Goal: Task Accomplishment & Management: Use online tool/utility

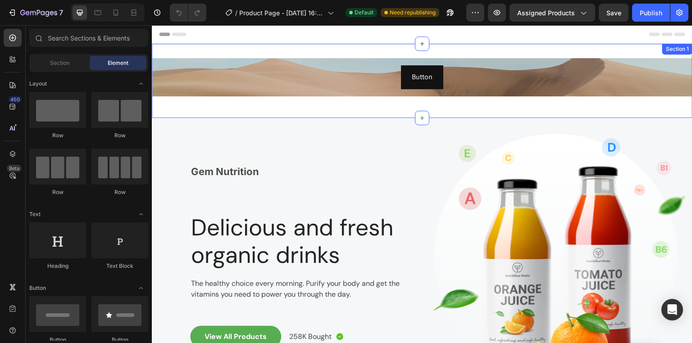
click at [606, 52] on div "Button Button Row Row Section 1" at bounding box center [422, 81] width 540 height 74
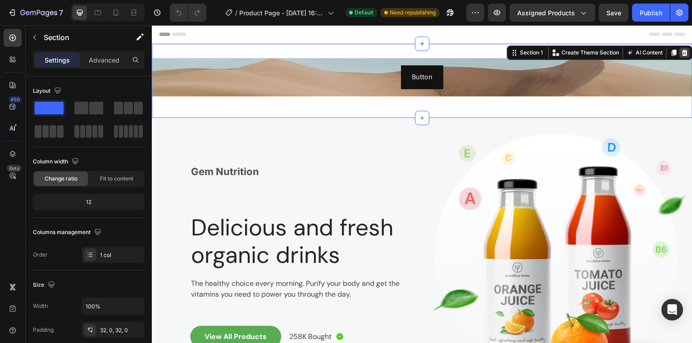
click at [682, 54] on icon at bounding box center [685, 53] width 6 height 6
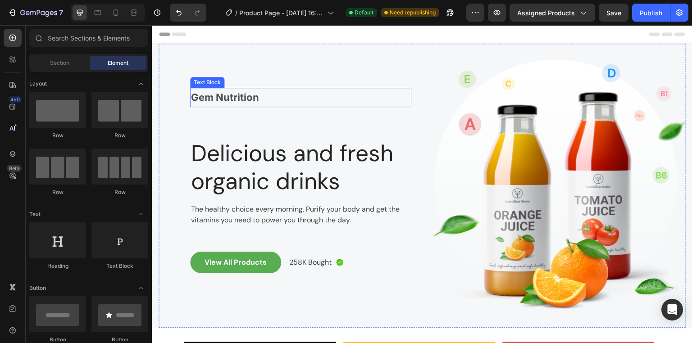
click at [236, 98] on strong "Gem Nutrition" at bounding box center [225, 97] width 68 height 12
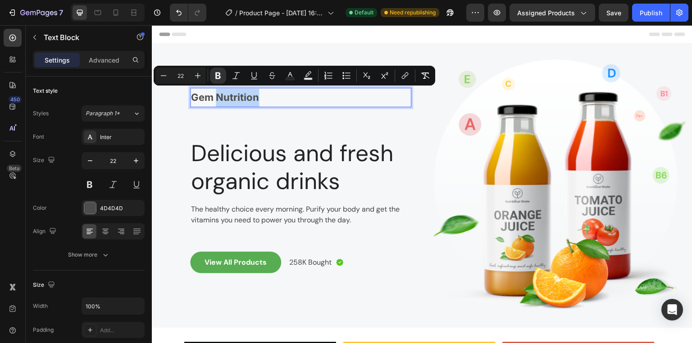
click at [217, 97] on strong "Gem Nutrition" at bounding box center [225, 97] width 68 height 12
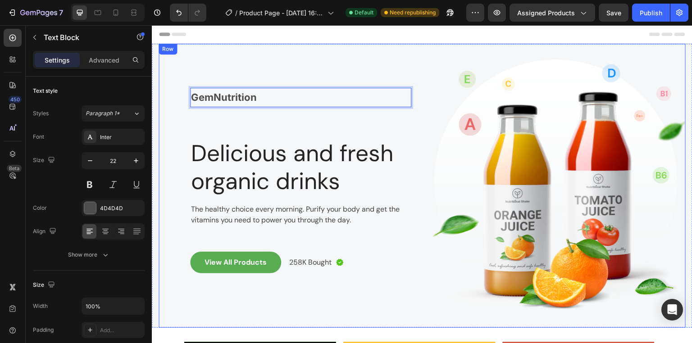
click at [328, 61] on div "GemNutrition Text Block 70 Delicious and fresh organic drinks Heading The healt…" at bounding box center [285, 186] width 253 height 284
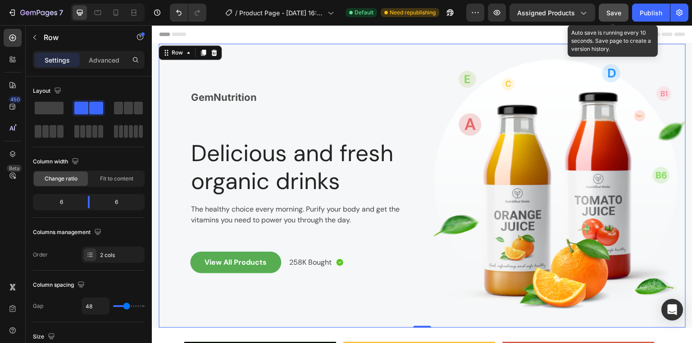
click at [607, 11] on span "Save" at bounding box center [613, 13] width 15 height 8
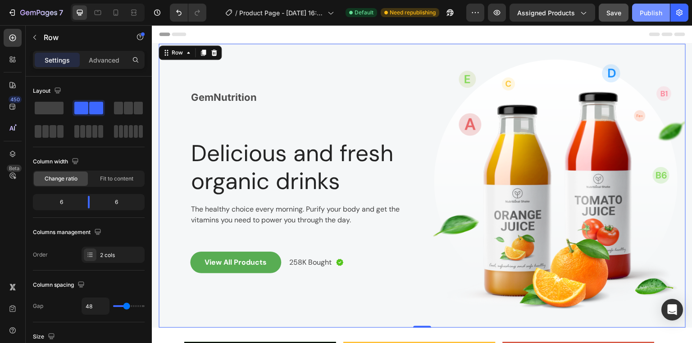
drag, startPoint x: 649, startPoint y: 11, endPoint x: 483, endPoint y: 9, distance: 166.2
click at [649, 11] on div "Publish" at bounding box center [651, 12] width 23 height 9
click at [111, 60] on p "Advanced" at bounding box center [104, 59] width 31 height 9
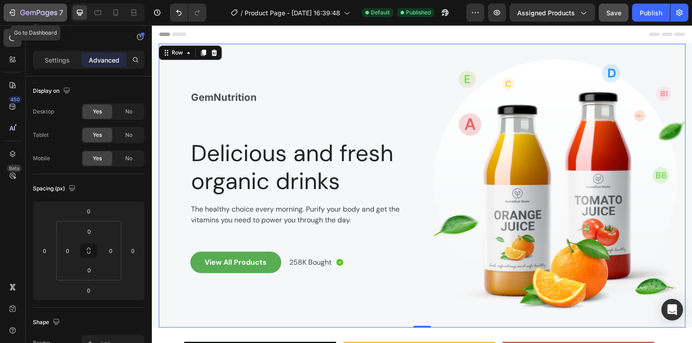
click at [9, 7] on div "7" at bounding box center [35, 12] width 55 height 11
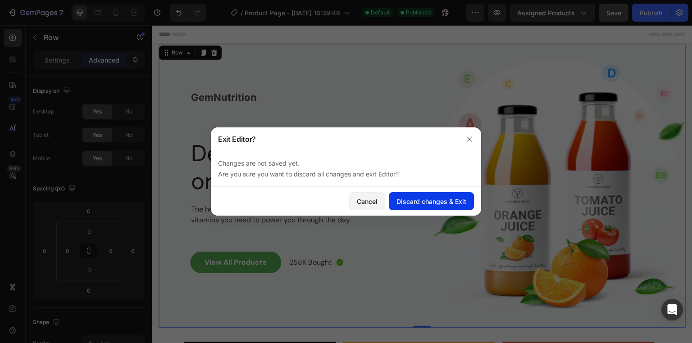
click at [422, 200] on div "Discard changes & Exit" at bounding box center [431, 201] width 70 height 9
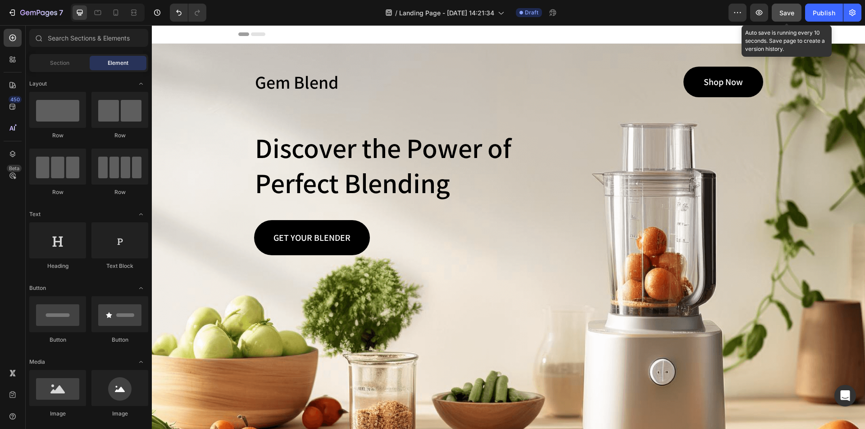
click at [691, 12] on span "Save" at bounding box center [786, 13] width 15 height 8
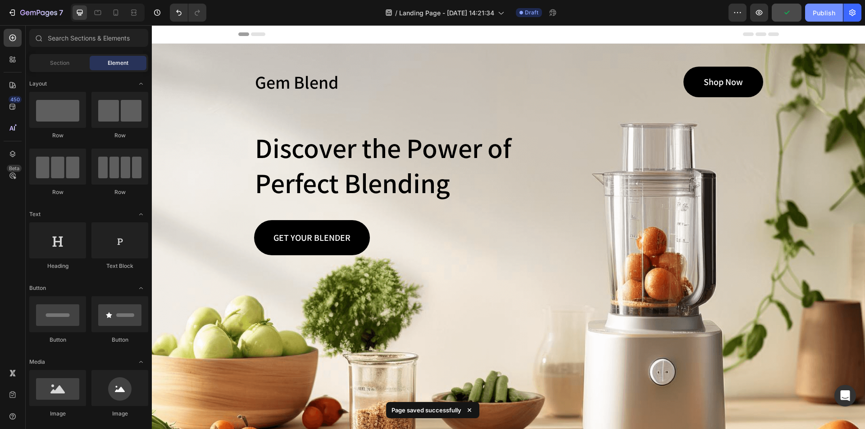
click at [691, 13] on div "Publish" at bounding box center [824, 12] width 23 height 9
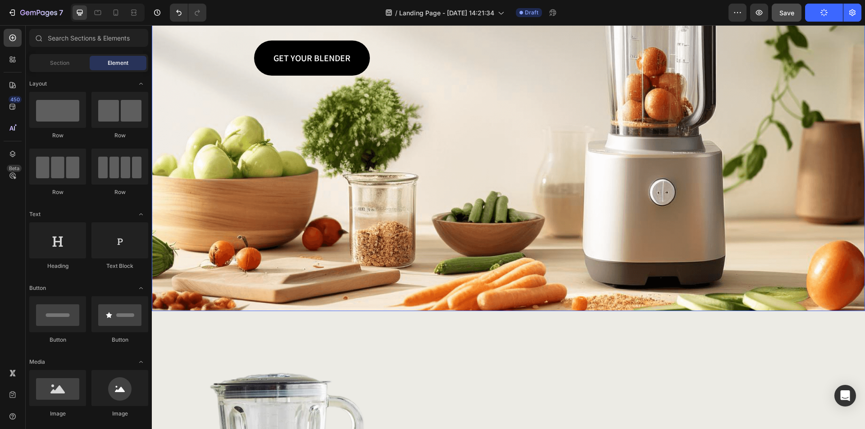
scroll to position [180, 0]
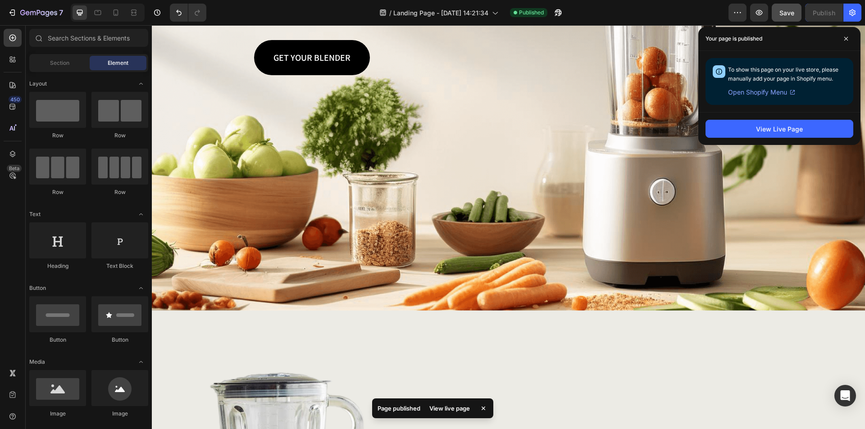
drag, startPoint x: 843, startPoint y: 39, endPoint x: 803, endPoint y: 51, distance: 41.8
click at [691, 39] on span at bounding box center [846, 39] width 14 height 14
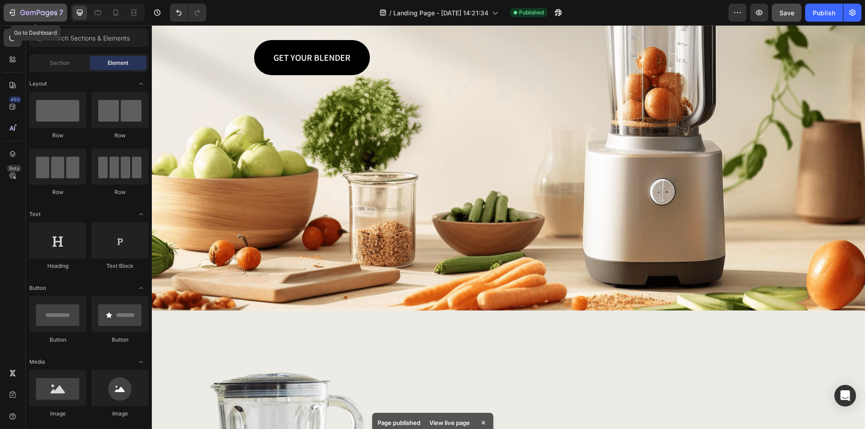
click at [15, 10] on icon "button" at bounding box center [12, 12] width 9 height 9
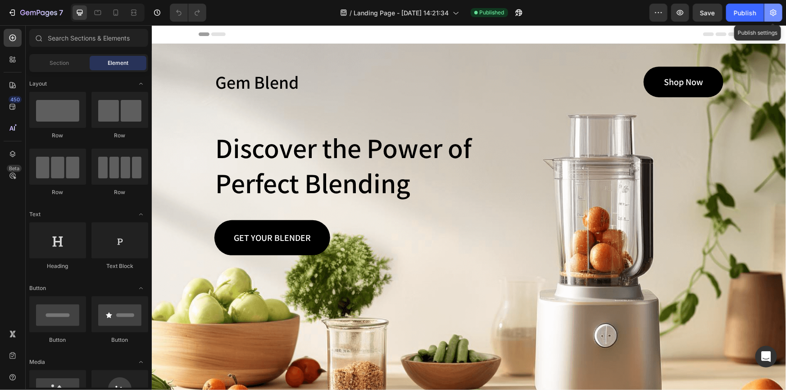
click at [778, 9] on button "button" at bounding box center [773, 13] width 18 height 18
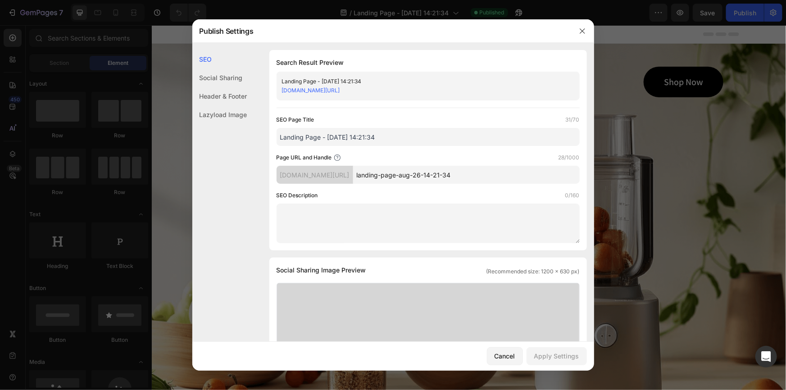
click at [212, 105] on div "Header & Footer" at bounding box center [219, 114] width 55 height 18
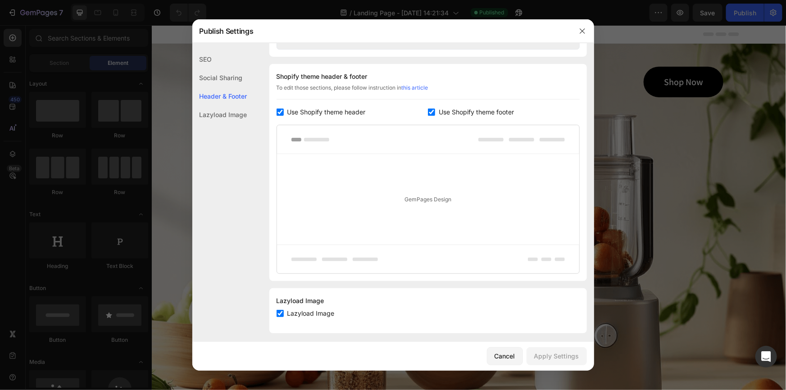
scroll to position [415, 0]
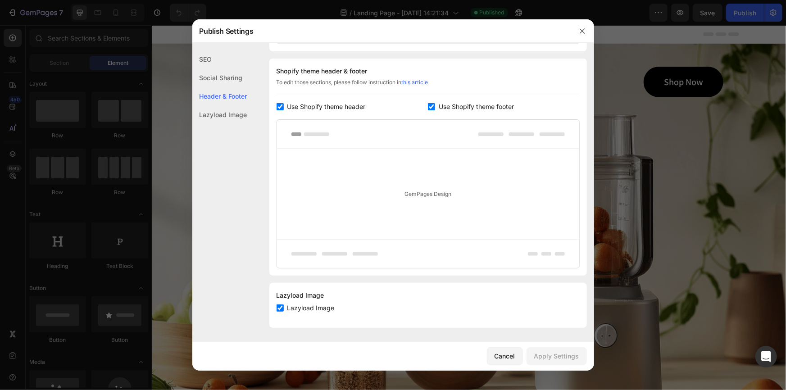
click at [280, 109] on input "checkbox" at bounding box center [280, 106] width 7 height 7
checkbox input "false"
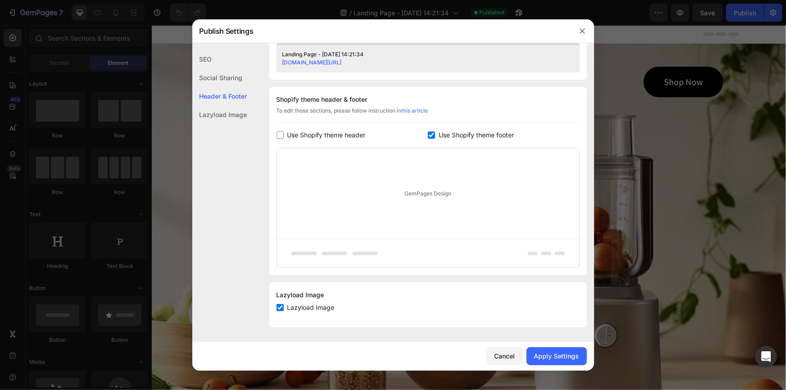
click at [431, 136] on input "checkbox" at bounding box center [431, 135] width 7 height 7
checkbox input "false"
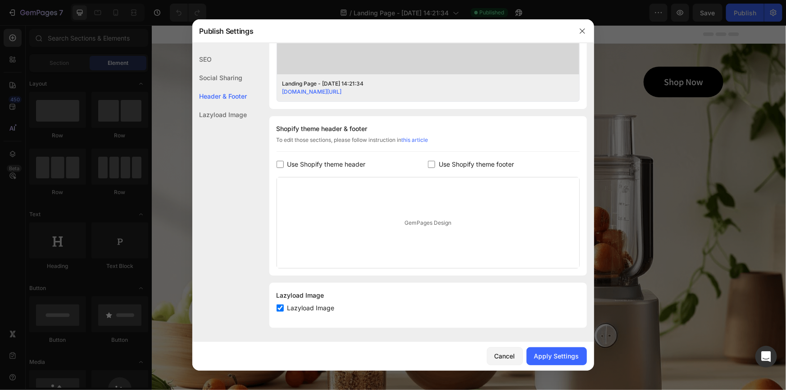
click at [284, 164] on label "Use Shopify theme header" at bounding box center [325, 164] width 82 height 11
checkbox input "true"
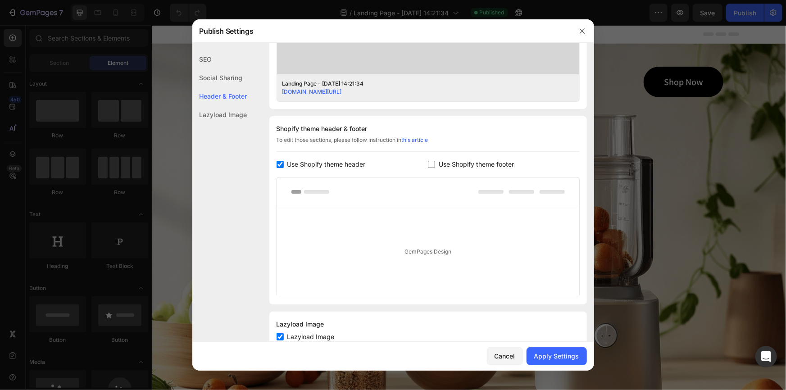
click at [428, 159] on div "Use Shopify theme footer" at bounding box center [504, 164] width 152 height 11
checkbox input "true"
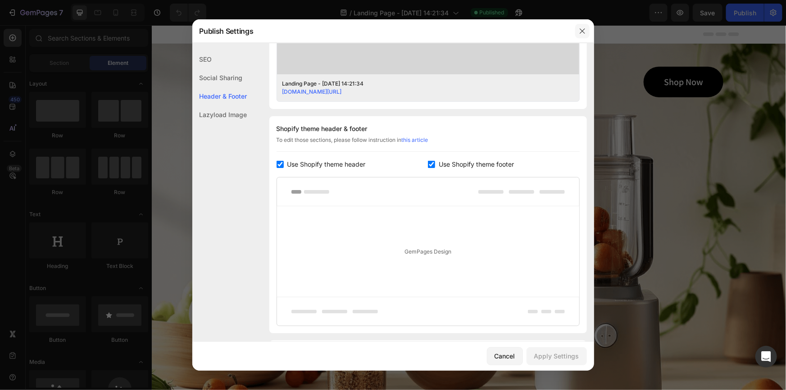
drag, startPoint x: 586, startPoint y: 27, endPoint x: 432, endPoint y: 7, distance: 155.8
click at [586, 27] on button "button" at bounding box center [582, 31] width 14 height 14
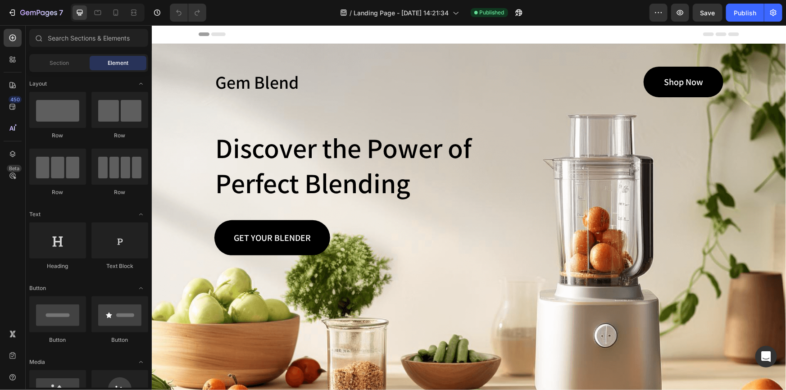
click at [174, 33] on span "Header" at bounding box center [178, 33] width 20 height 9
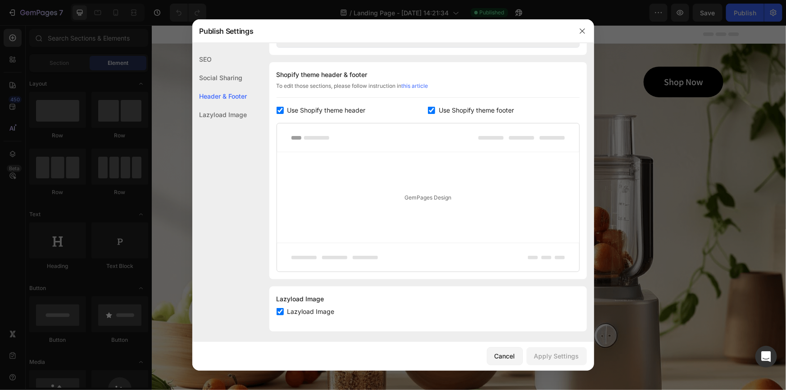
scroll to position [415, 0]
click at [579, 31] on icon "button" at bounding box center [582, 30] width 7 height 7
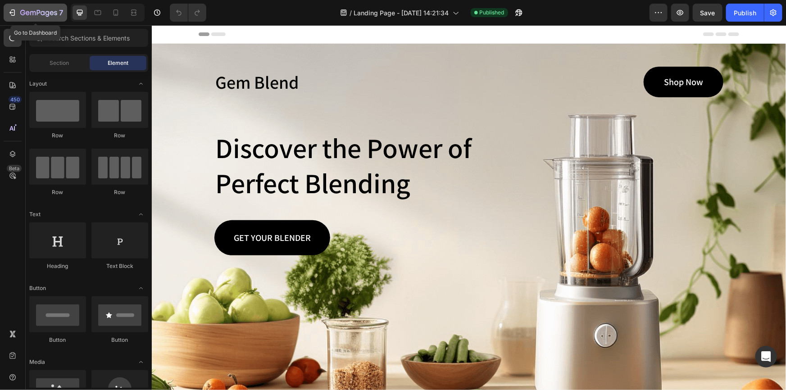
click at [9, 9] on icon "button" at bounding box center [12, 12] width 9 height 9
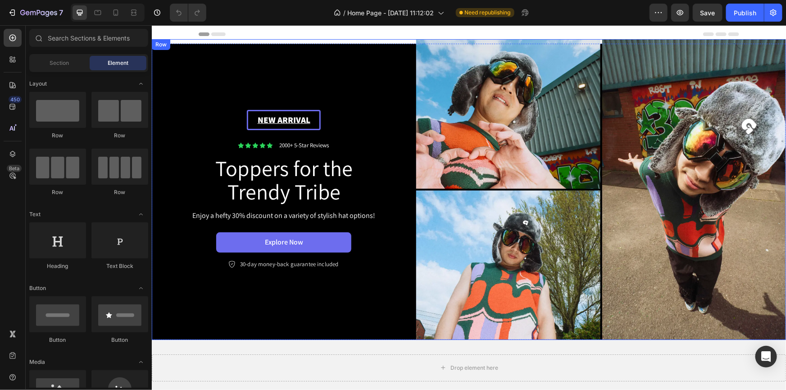
click at [383, 41] on div "New arrival Text Block Row Icon Icon Icon Icon Icon Icon List 2000+ 5-Star Revi…" at bounding box center [283, 189] width 264 height 301
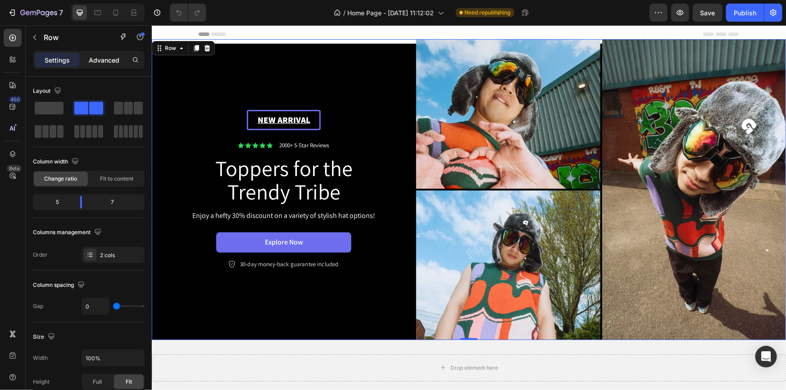
click at [101, 61] on p "Advanced" at bounding box center [104, 59] width 31 height 9
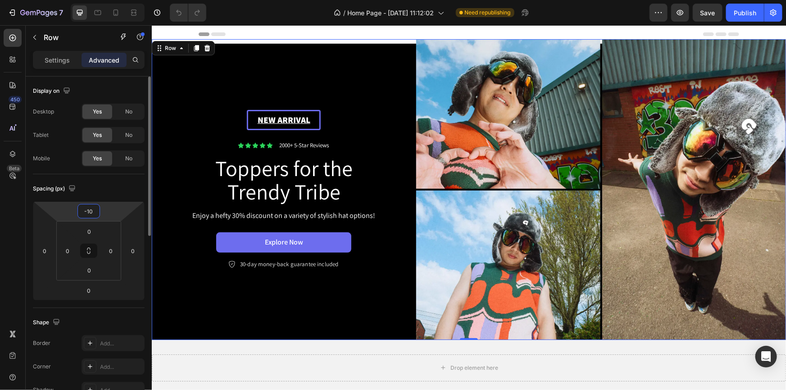
click at [91, 210] on input "-10" at bounding box center [89, 211] width 18 height 14
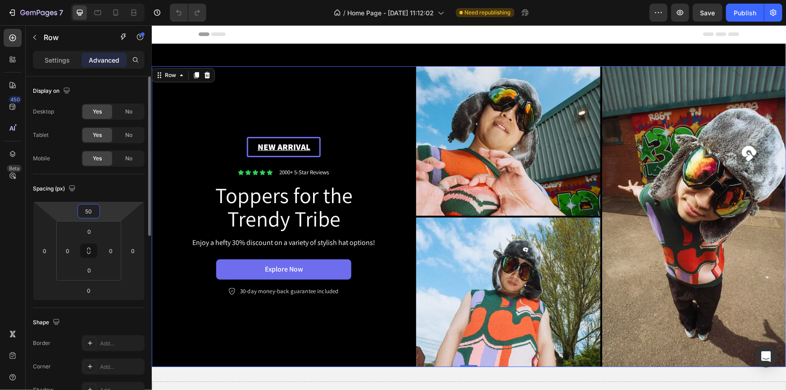
type input "5"
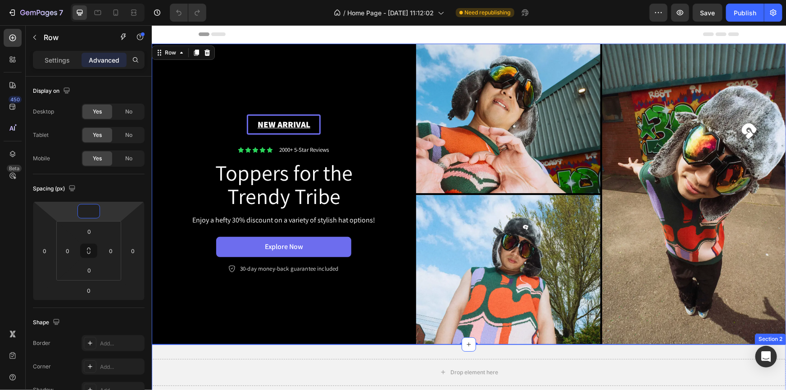
click at [685, 351] on div "Drop element here Section 2" at bounding box center [468, 372] width 634 height 56
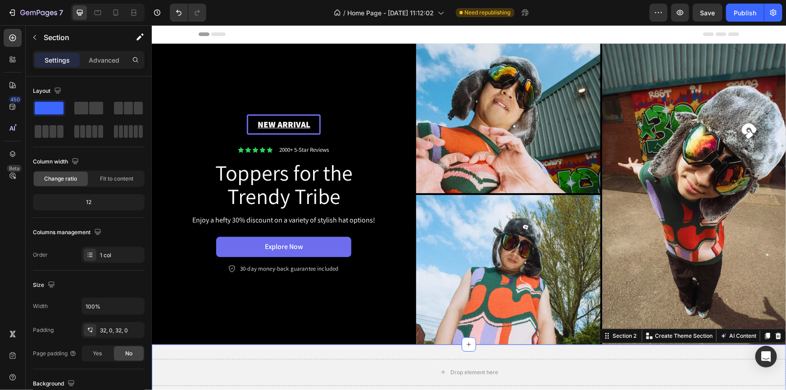
click at [524, 347] on div "Drop element here Section 2 Create Theme Section AI Content Write with GemAI Wh…" at bounding box center [468, 372] width 634 height 56
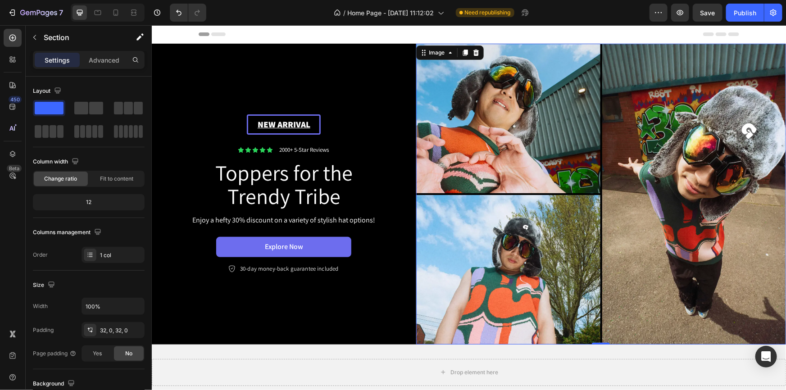
click at [485, 339] on img at bounding box center [601, 193] width 370 height 301
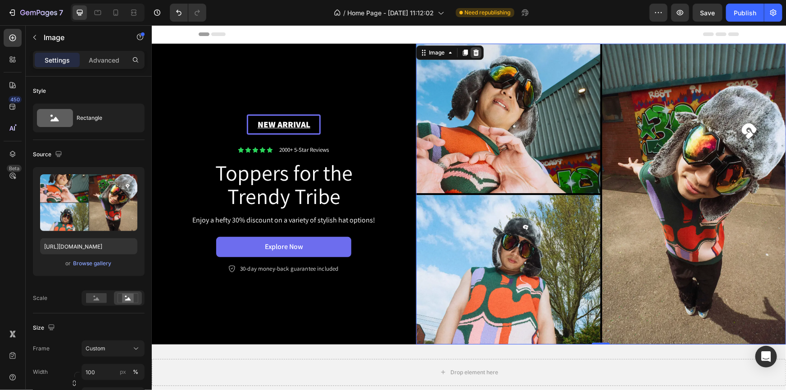
click at [472, 50] on icon at bounding box center [475, 52] width 7 height 7
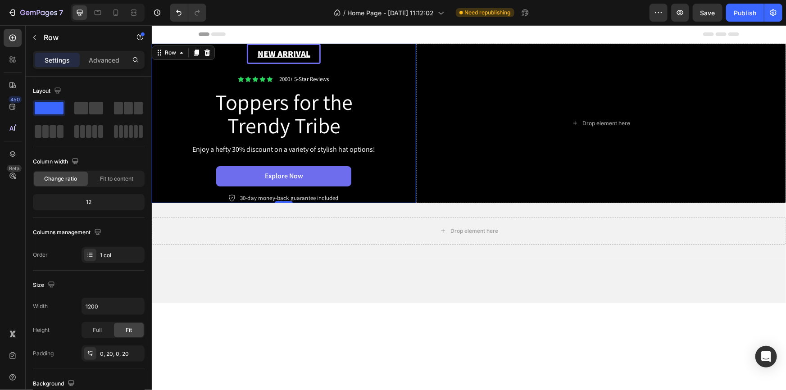
click at [172, 55] on div "New arrival Text Block Row Icon Icon Icon Icon Icon Icon List 2000+ 5-Star Revi…" at bounding box center [283, 122] width 264 height 159
click at [12, 9] on icon "button" at bounding box center [12, 12] width 9 height 9
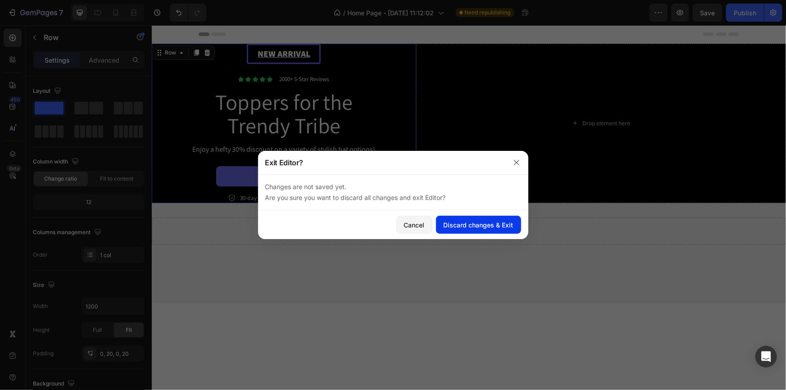
click at [474, 221] on div "Discard changes & Exit" at bounding box center [479, 224] width 70 height 9
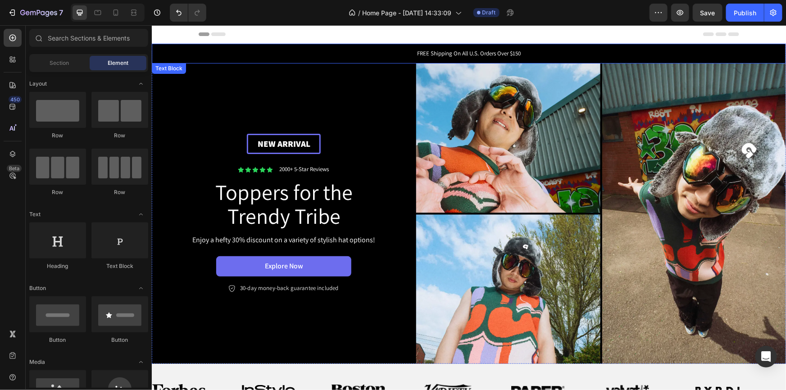
click at [306, 44] on div "FREE Shipping On All U.S. Orders Over $150" at bounding box center [468, 53] width 634 height 20
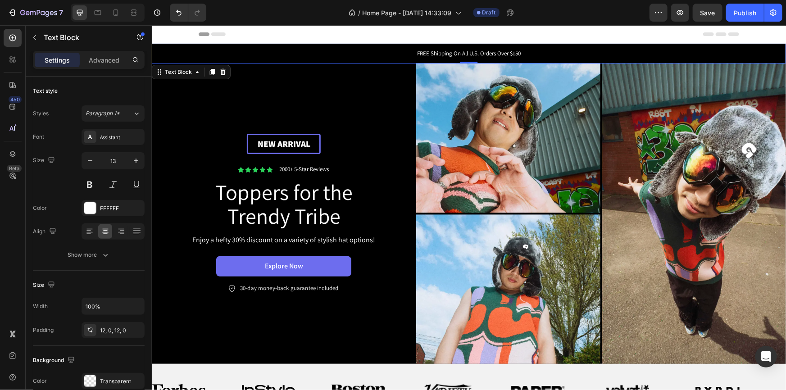
click at [570, 43] on div "FREE Shipping On All U.S. Orders Over $150" at bounding box center [468, 53] width 634 height 20
click at [13, 150] on icon at bounding box center [12, 154] width 9 height 9
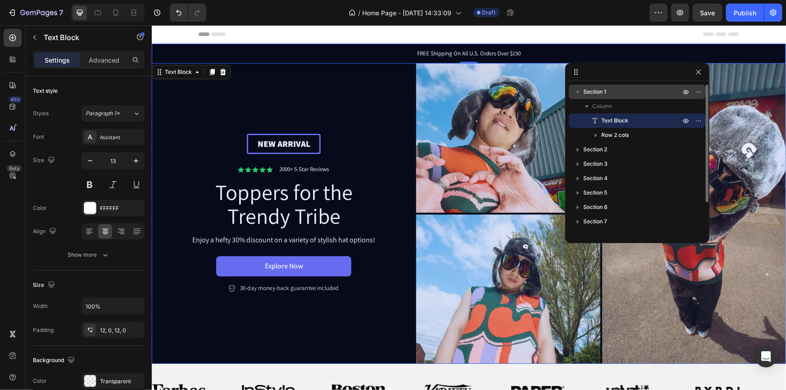
click at [604, 93] on span "Section 1" at bounding box center [594, 91] width 23 height 9
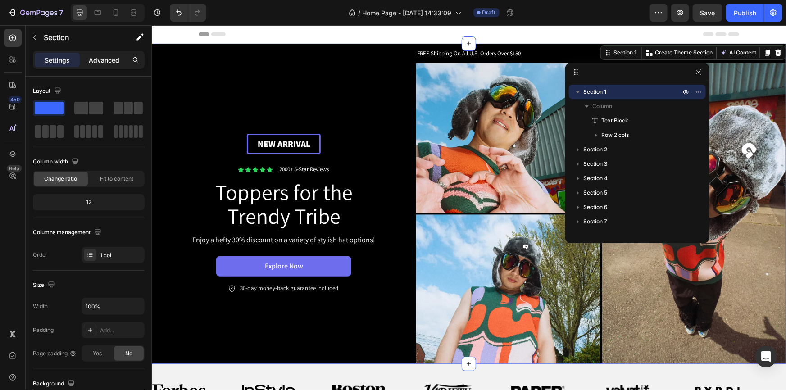
click at [106, 54] on div "Advanced" at bounding box center [104, 60] width 45 height 14
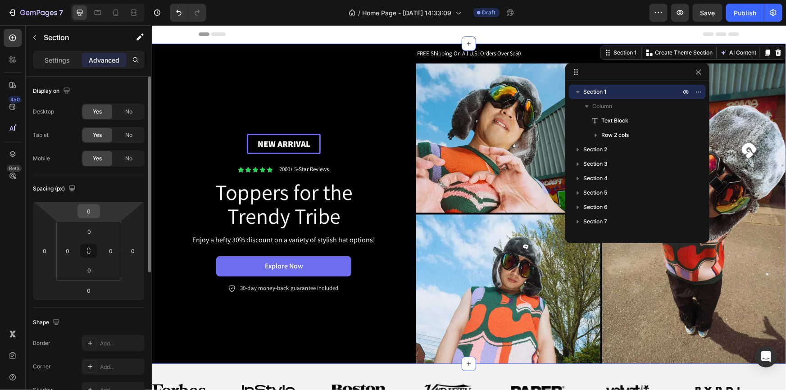
click at [98, 209] on div "0" at bounding box center [88, 211] width 23 height 14
click at [89, 213] on input "0" at bounding box center [89, 211] width 18 height 14
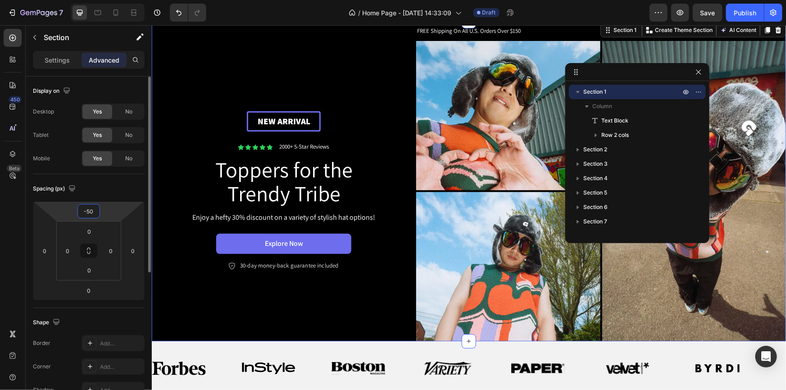
type input "-5"
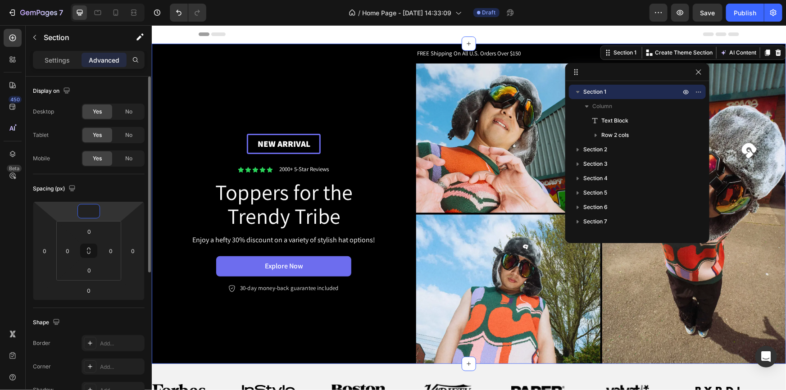
type input "-5"
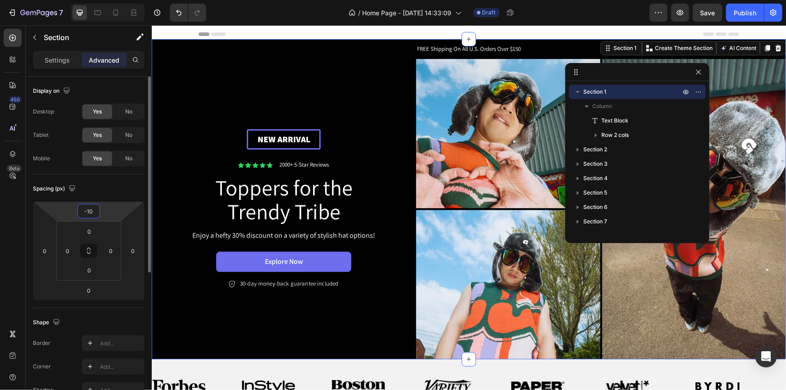
type input "-1"
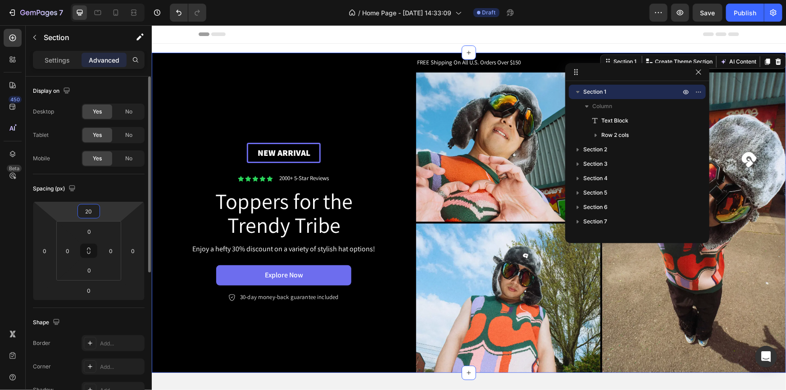
type input "2"
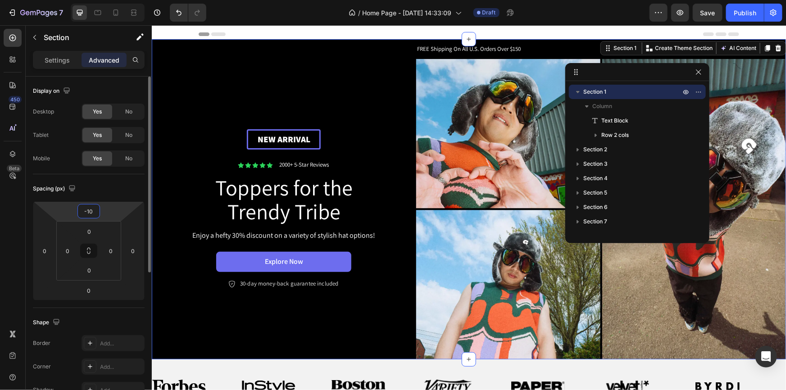
type input "-1"
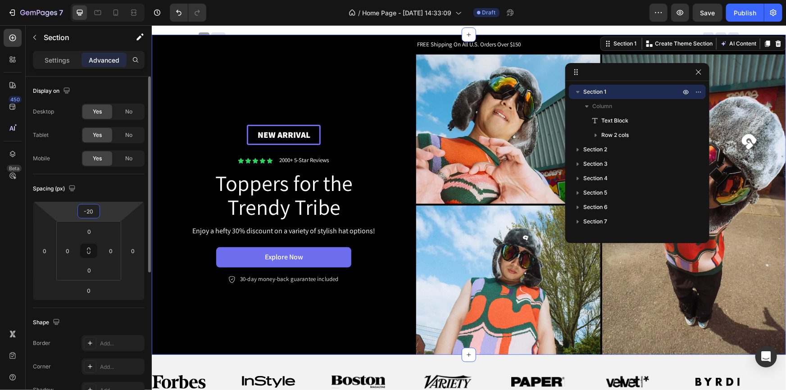
type input "-2"
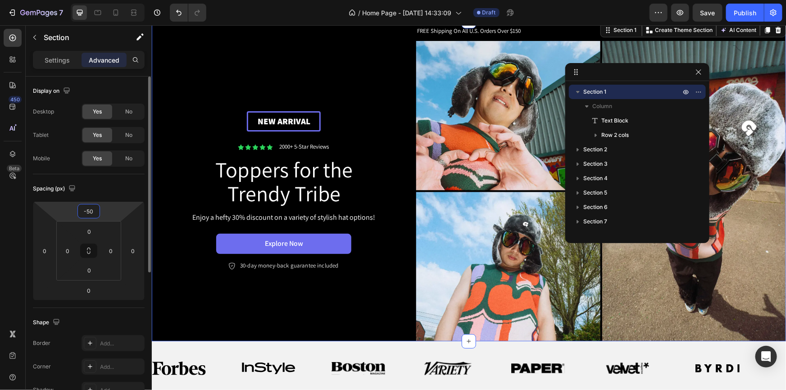
type input "-5"
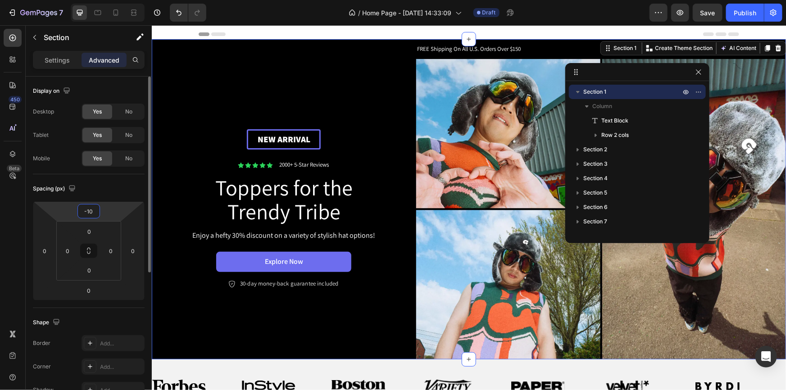
type input "-1"
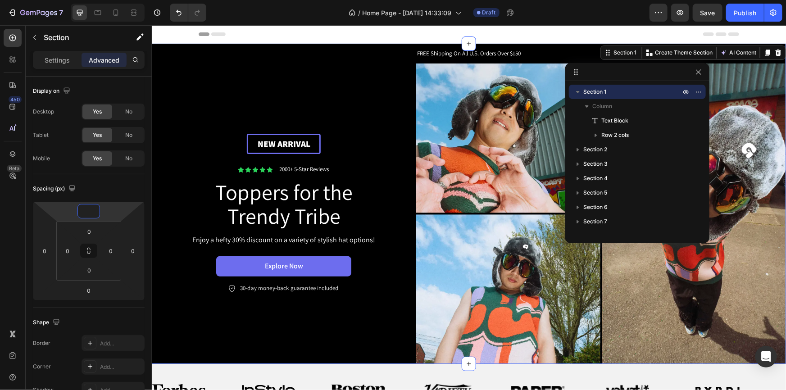
click at [550, 31] on div "Header" at bounding box center [468, 34] width 540 height 18
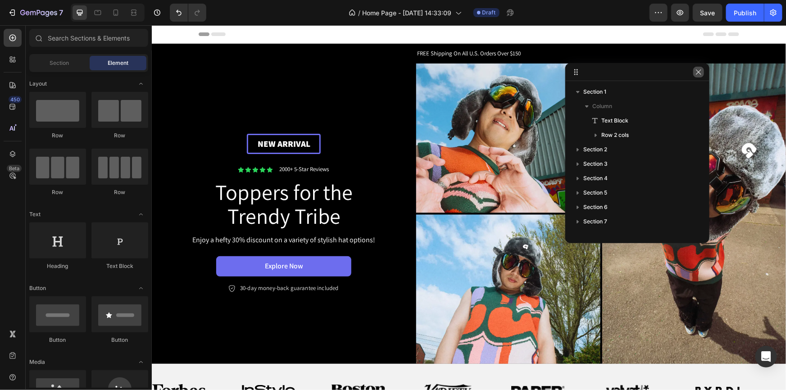
click at [698, 72] on icon "button" at bounding box center [698, 71] width 7 height 7
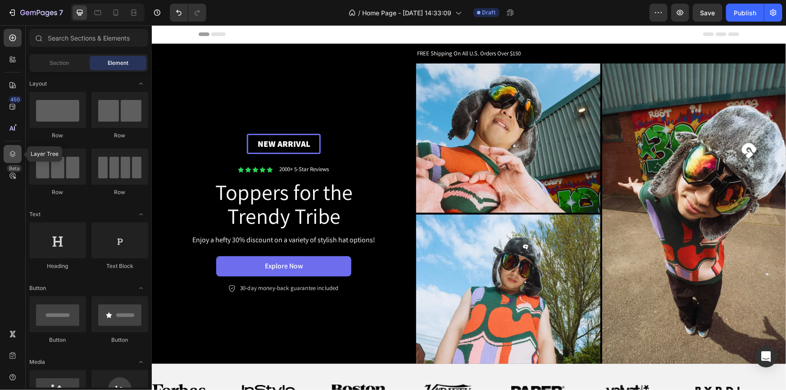
click at [13, 151] on icon at bounding box center [13, 154] width 6 height 6
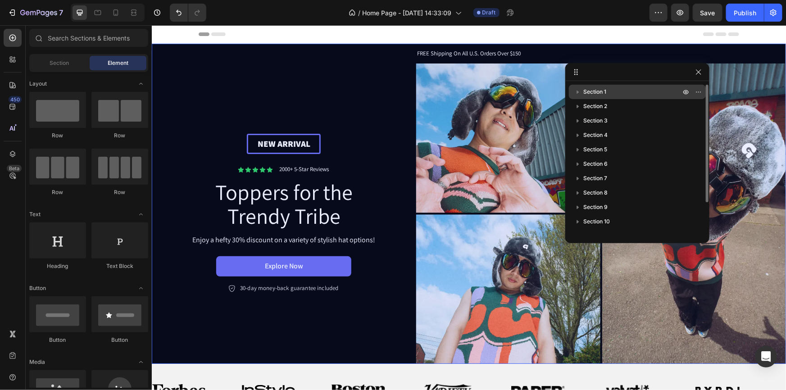
click at [640, 94] on p "Section 1" at bounding box center [632, 91] width 99 height 9
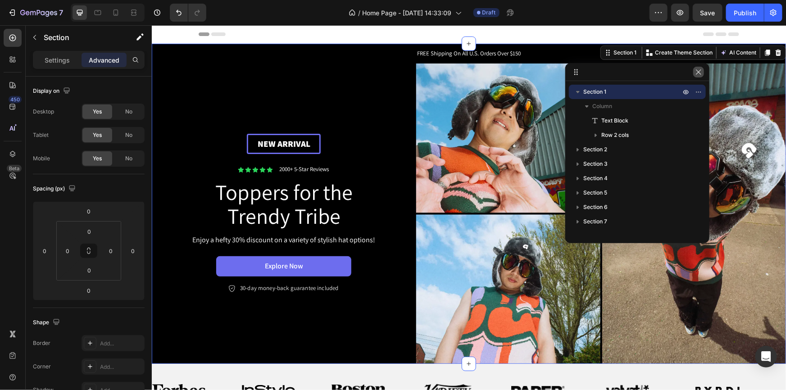
drag, startPoint x: 700, startPoint y: 73, endPoint x: 545, endPoint y: 48, distance: 157.4
click at [700, 73] on icon "button" at bounding box center [698, 71] width 7 height 7
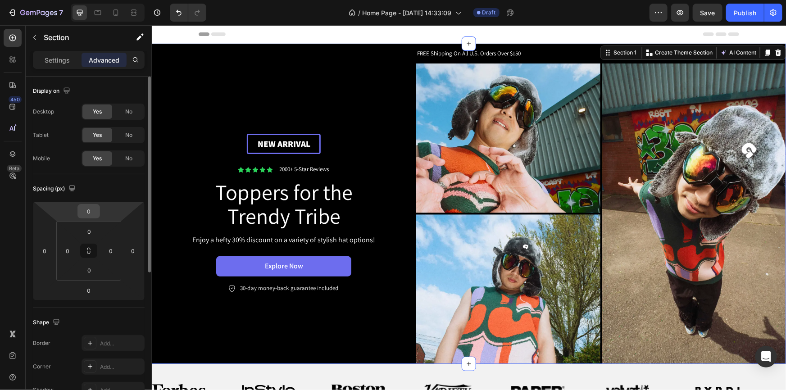
click at [94, 211] on input "0" at bounding box center [89, 211] width 18 height 14
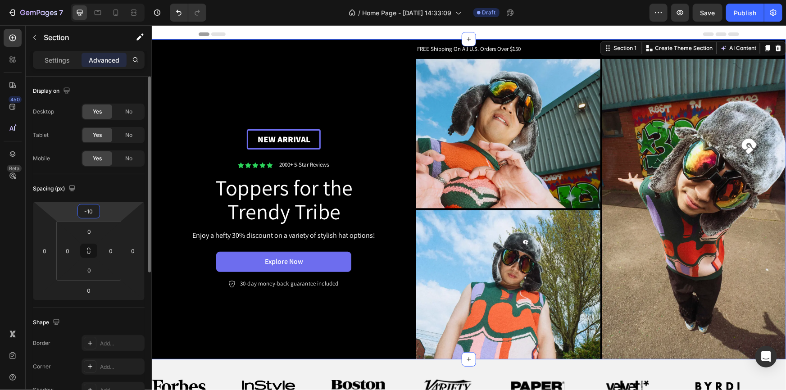
type input "-1"
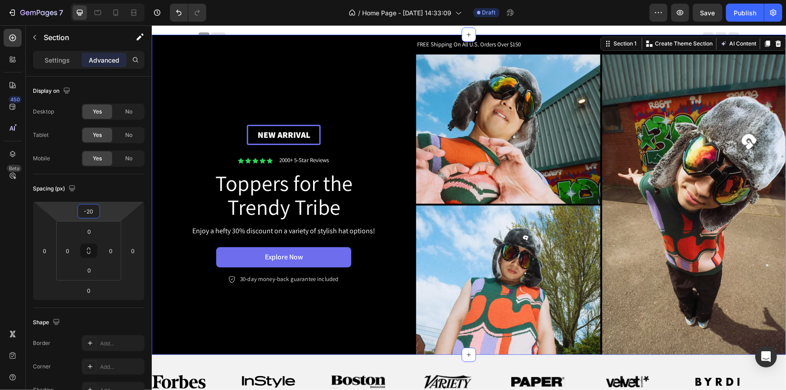
type input "-20"
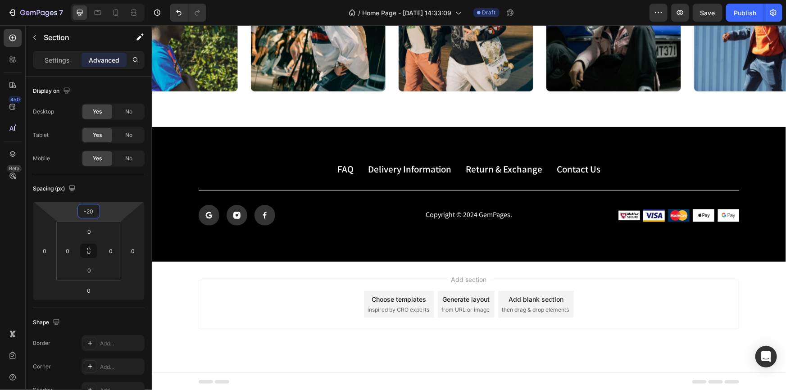
scroll to position [2642, 0]
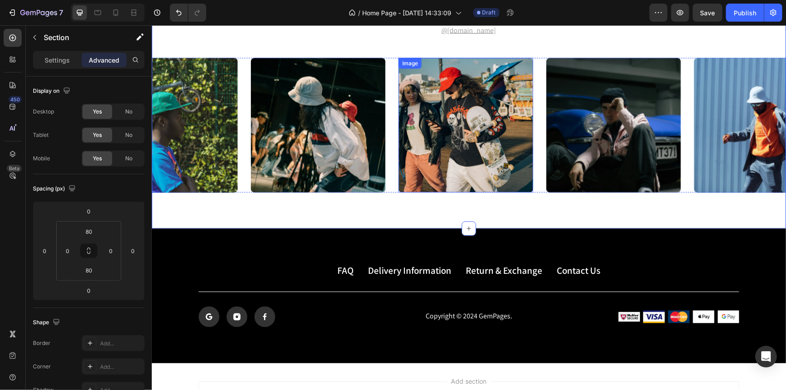
scroll to position [2519, 0]
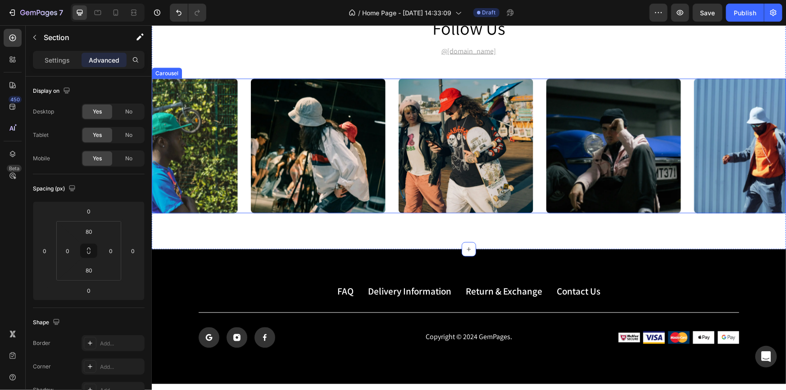
click at [392, 123] on div "Image Image Image Image Image" at bounding box center [468, 145] width 634 height 135
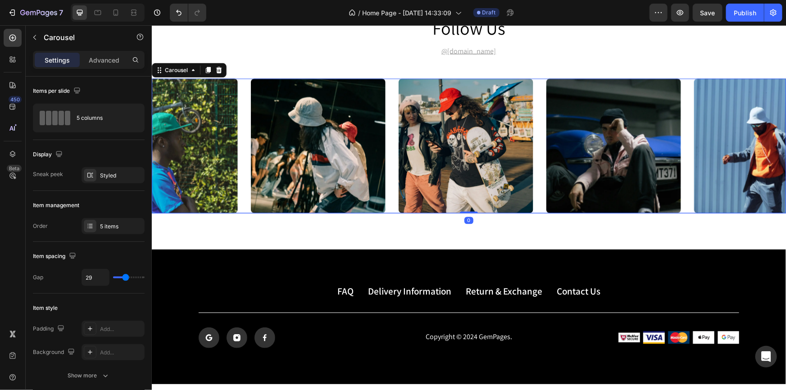
scroll to position [2560, 0]
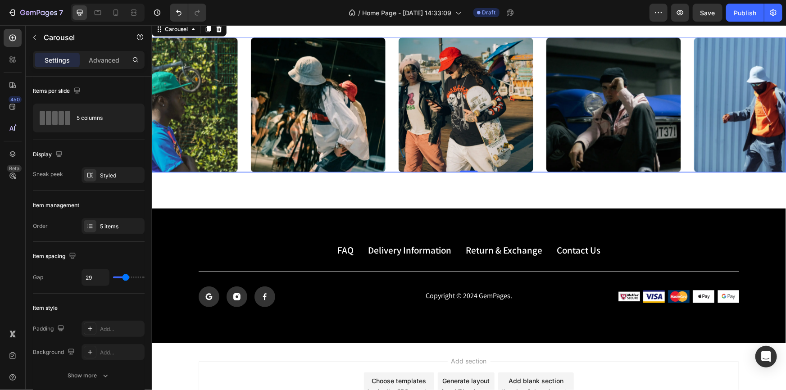
click at [393, 158] on div "Image Image Image Image Image" at bounding box center [468, 104] width 634 height 135
click at [10, 86] on icon at bounding box center [12, 85] width 9 height 9
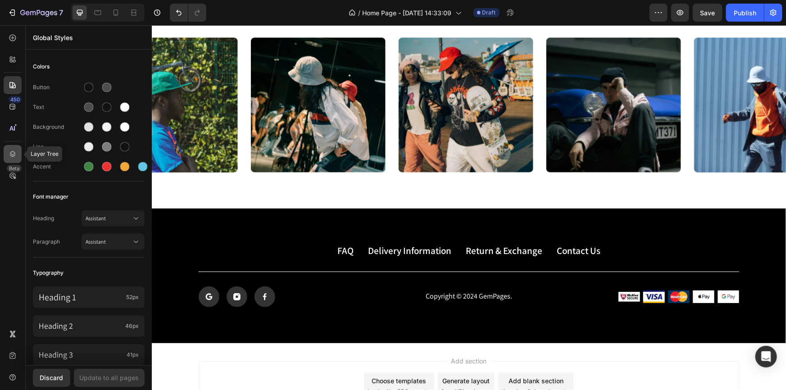
click at [13, 153] on icon at bounding box center [12, 154] width 9 height 9
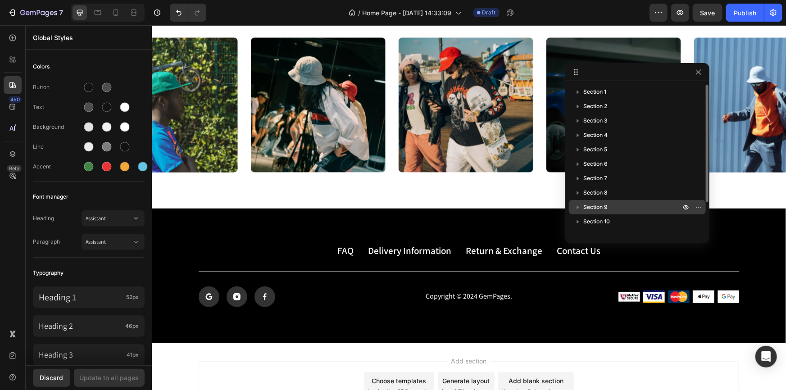
click at [603, 208] on span "Section 9" at bounding box center [595, 207] width 24 height 9
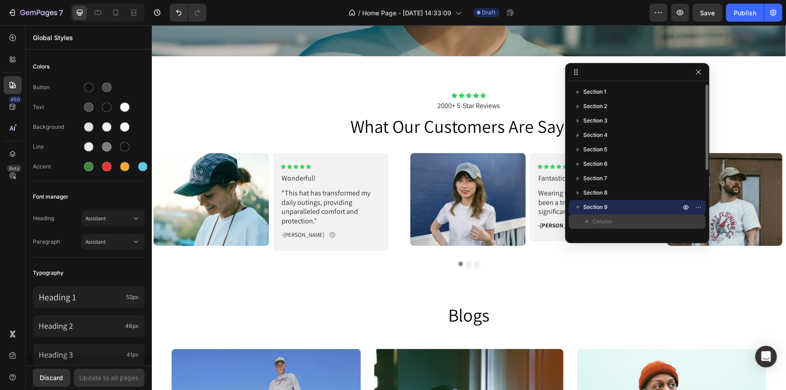
scroll to position [1745, 0]
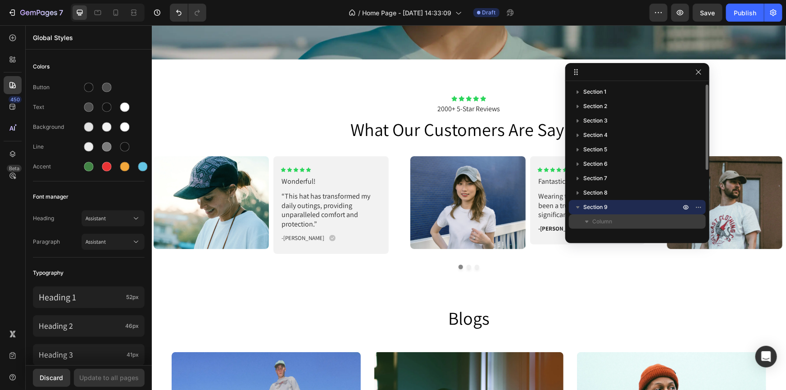
click at [601, 222] on span "Column" at bounding box center [602, 221] width 20 height 9
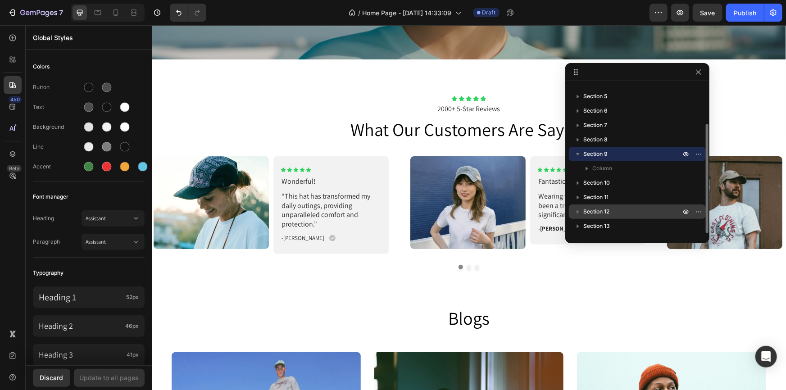
click at [599, 213] on span "Section 12" at bounding box center [596, 211] width 26 height 9
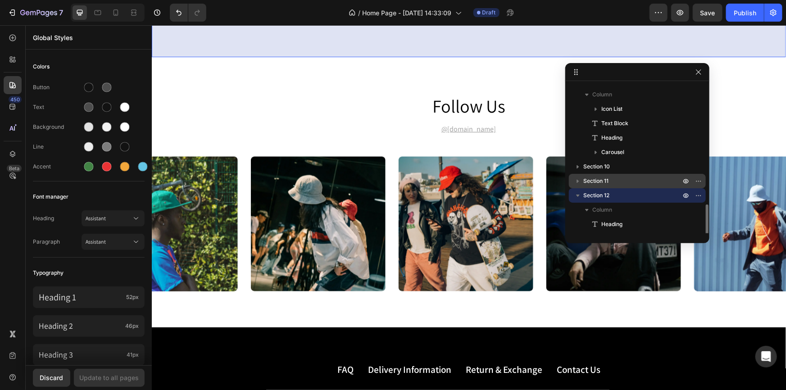
scroll to position [168, 0]
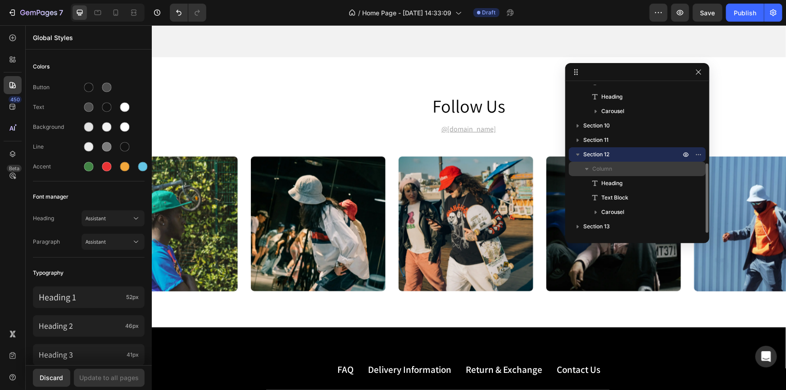
click at [613, 168] on p "Column" at bounding box center [637, 168] width 90 height 9
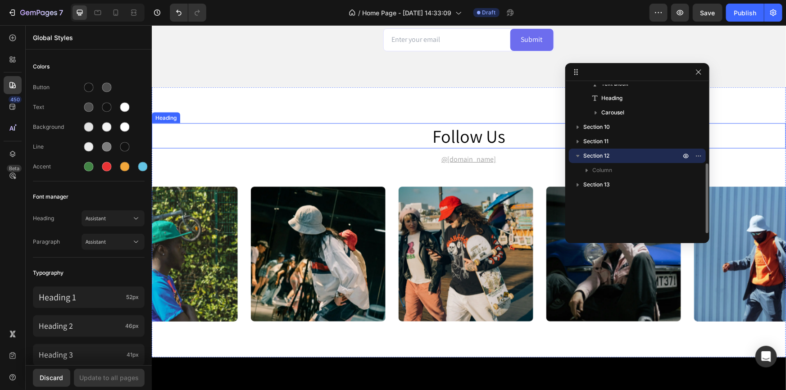
scroll to position [2278, 0]
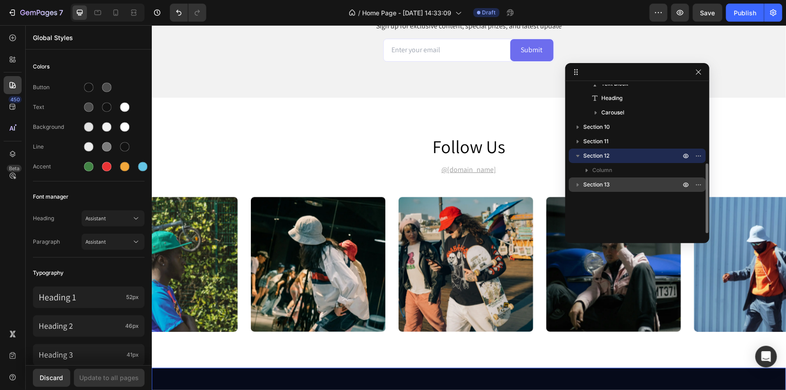
click at [609, 185] on span "Section 13" at bounding box center [596, 184] width 27 height 9
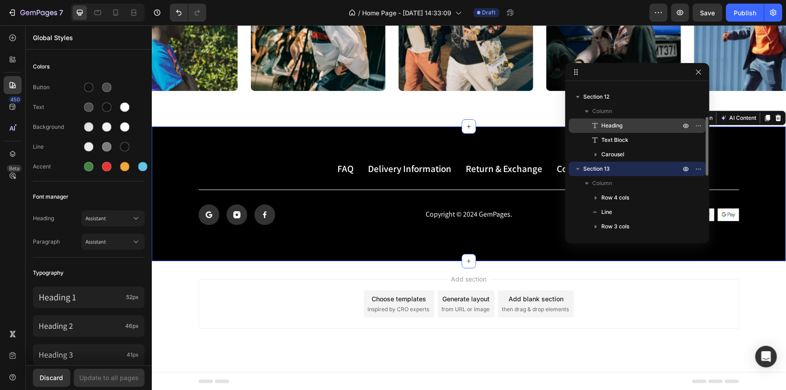
scroll to position [185, 0]
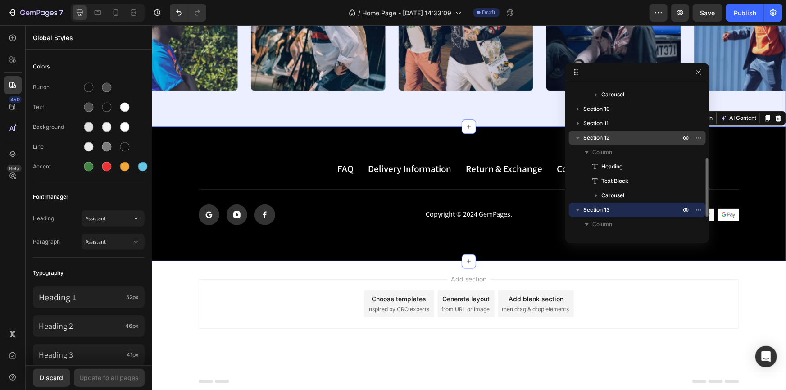
click at [615, 139] on p "Section 12" at bounding box center [632, 137] width 99 height 9
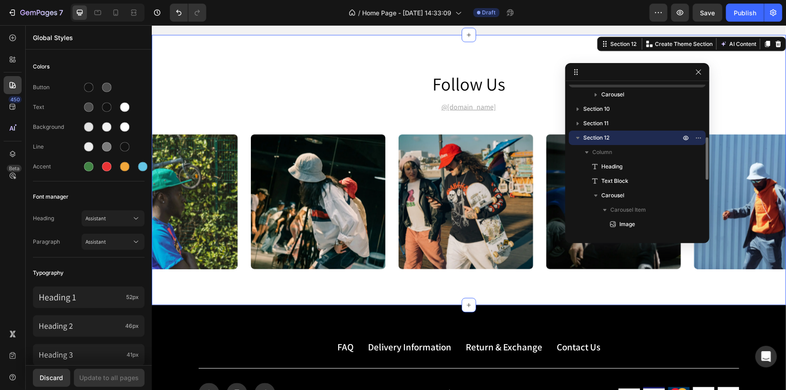
scroll to position [2441, 0]
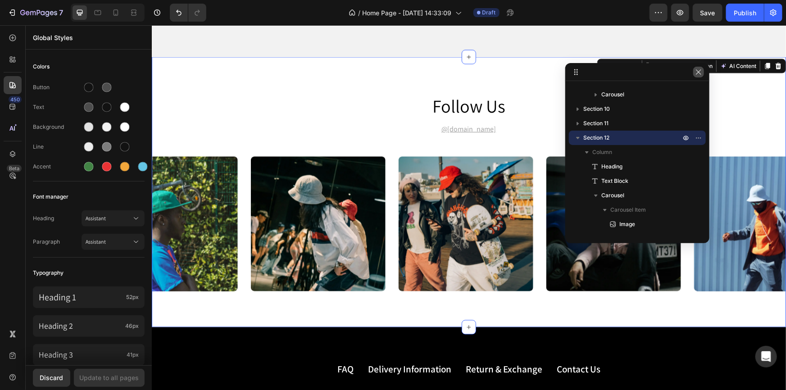
drag, startPoint x: 700, startPoint y: 75, endPoint x: 546, endPoint y: 50, distance: 155.5
click at [700, 75] on icon "button" at bounding box center [698, 71] width 7 height 7
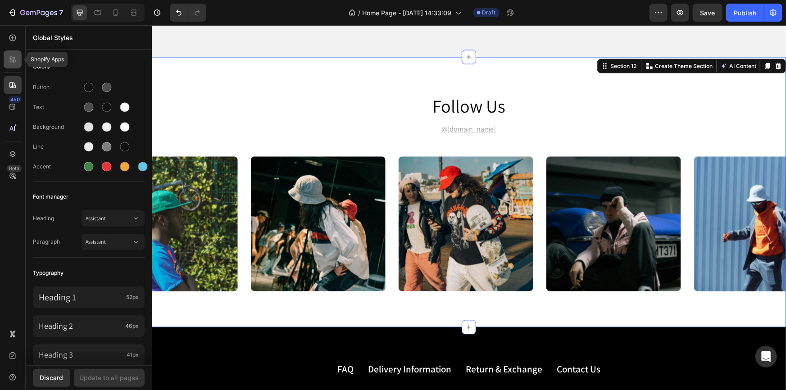
click at [9, 61] on icon at bounding box center [12, 59] width 9 height 9
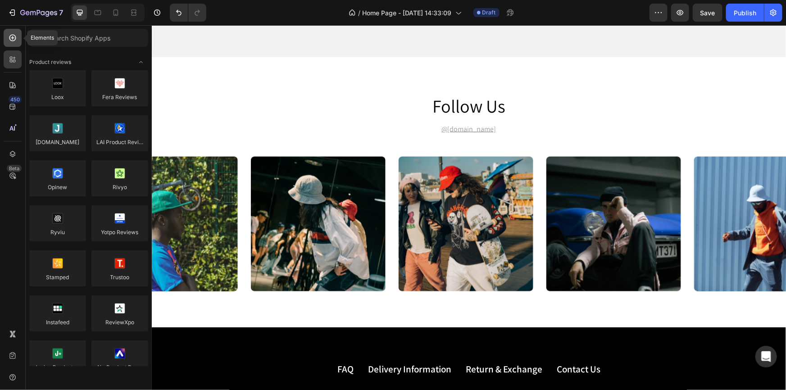
click at [8, 35] on icon at bounding box center [12, 37] width 9 height 9
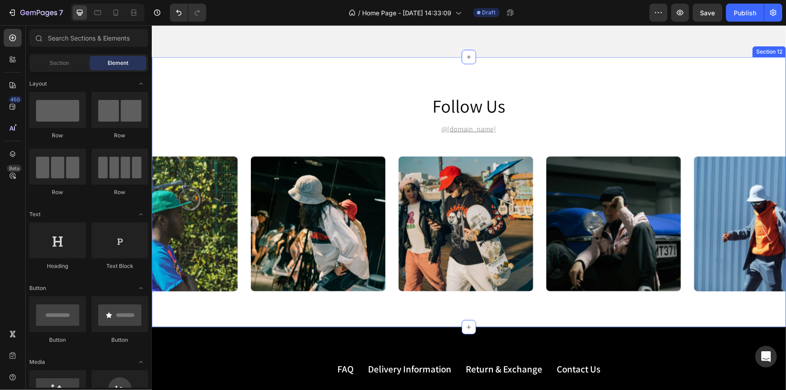
click at [322, 86] on div "follow us Heading @gemhat.design Text Block Image Image Image Image Image Carou…" at bounding box center [468, 192] width 634 height 270
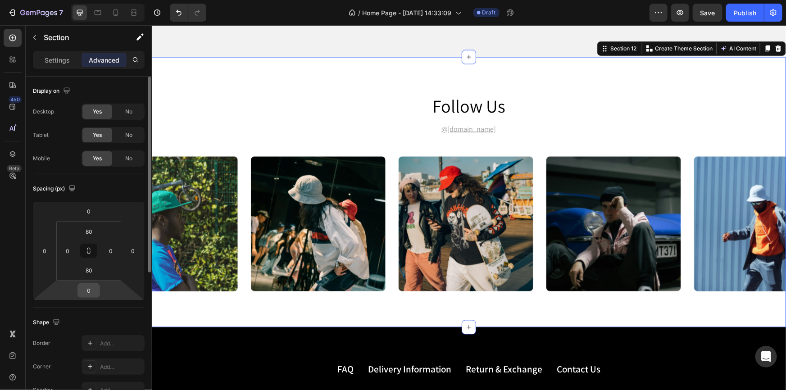
click at [93, 291] on input "0" at bounding box center [89, 291] width 18 height 14
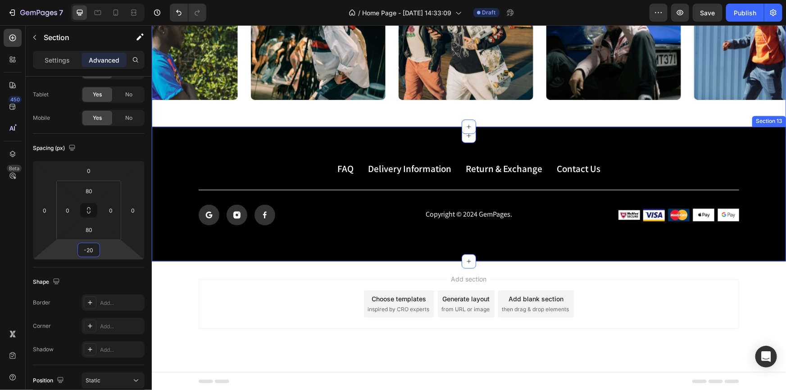
scroll to position [2469, 0]
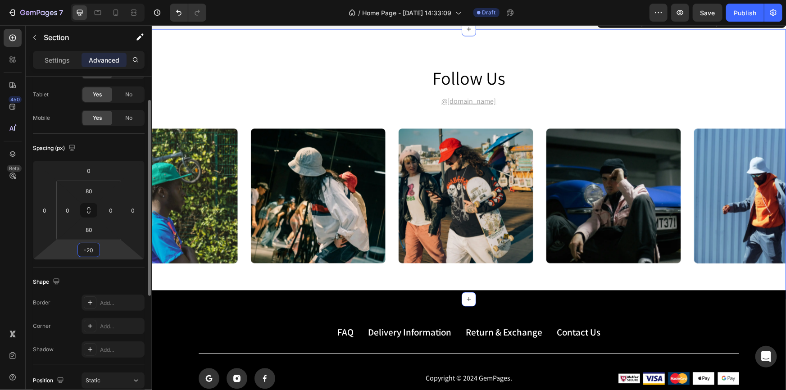
type input "-2"
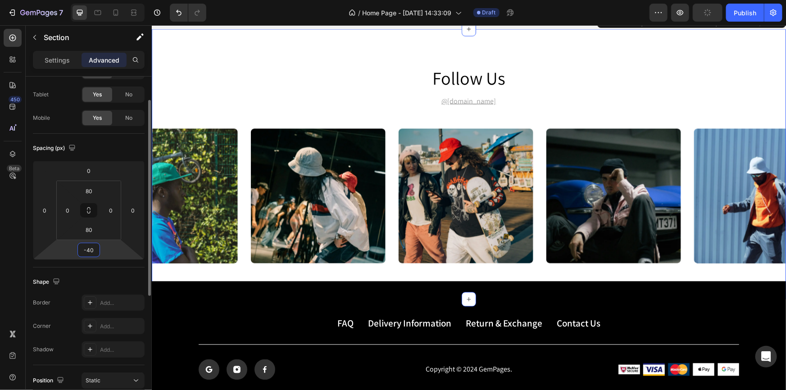
type input "-4"
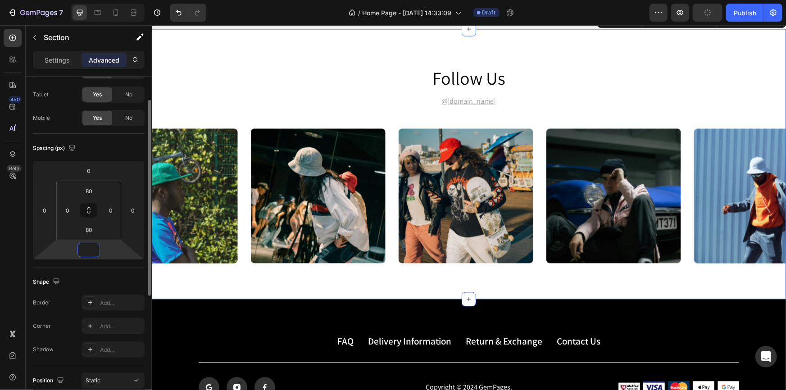
type input "0"
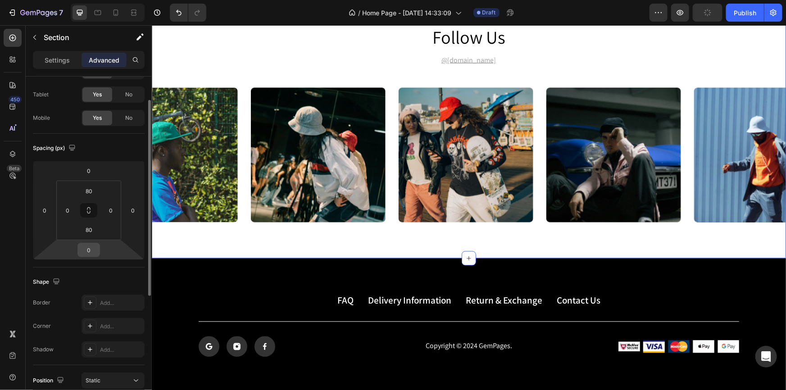
click at [89, 250] on input "0" at bounding box center [89, 250] width 18 height 14
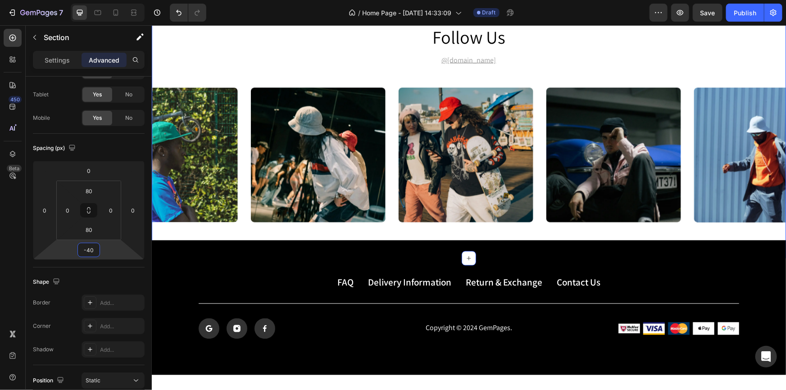
type input "-40"
click at [9, 12] on icon "button" at bounding box center [12, 12] width 9 height 9
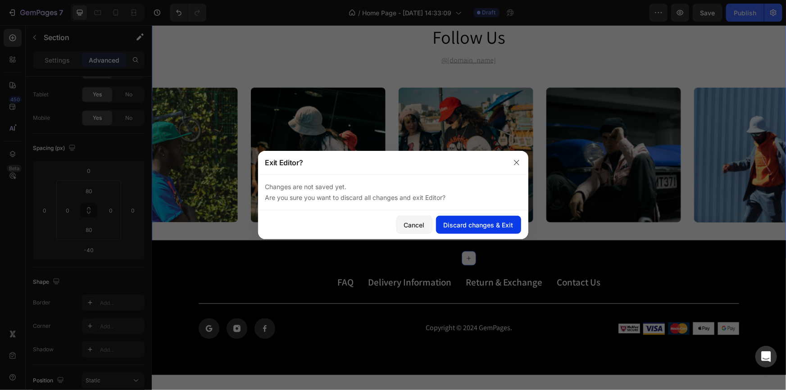
click at [483, 225] on div "Discard changes & Exit" at bounding box center [479, 224] width 70 height 9
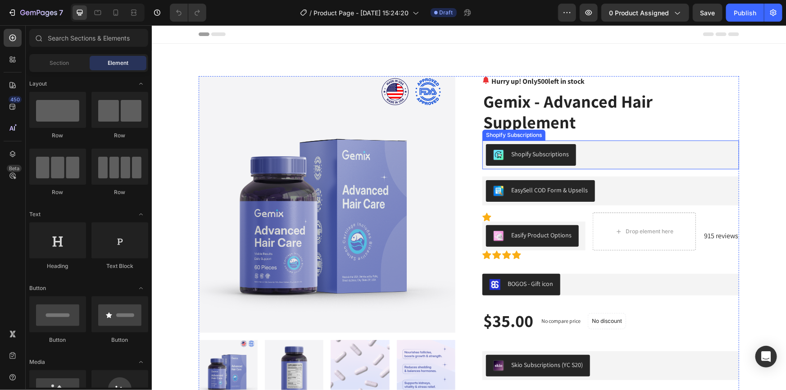
click at [619, 155] on div "Shopify Subscriptions" at bounding box center [611, 155] width 250 height 22
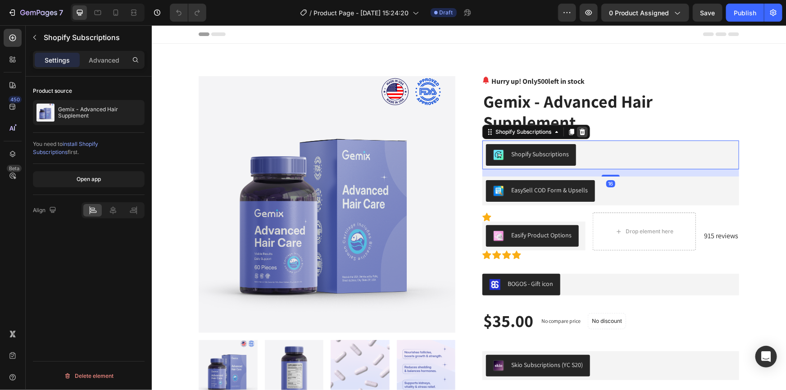
click at [584, 133] on div at bounding box center [582, 131] width 11 height 11
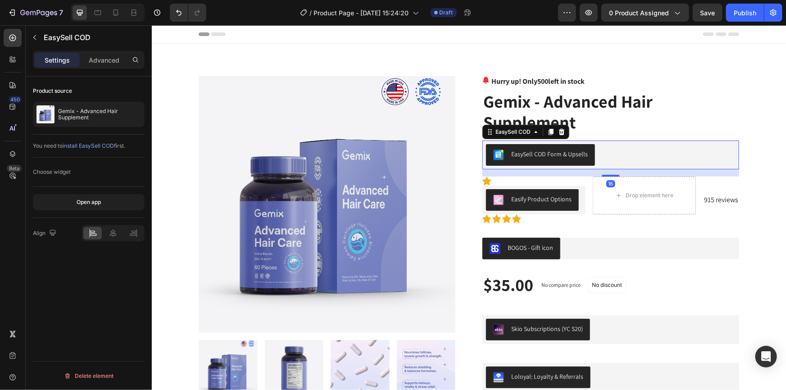
click at [640, 150] on div "EasySell COD Form & Upsells" at bounding box center [611, 155] width 250 height 22
click at [560, 132] on icon at bounding box center [561, 131] width 6 height 6
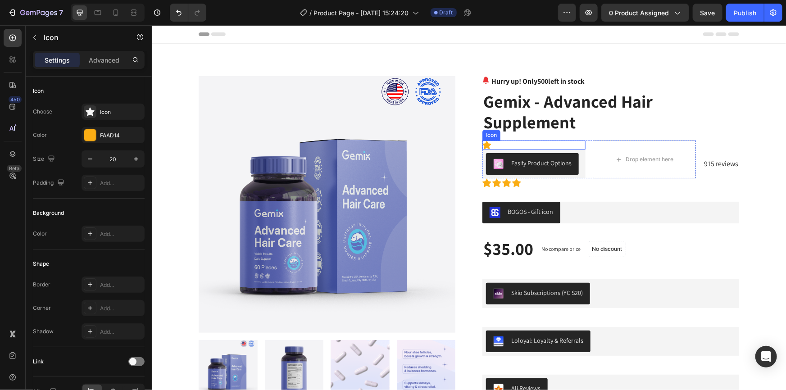
click at [563, 147] on div "Icon" at bounding box center [533, 144] width 103 height 9
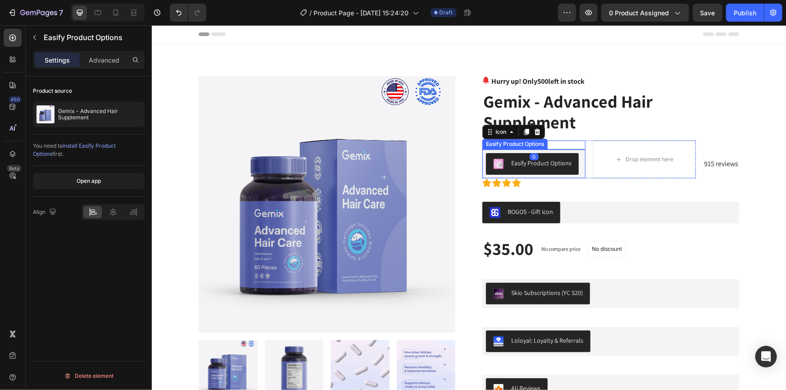
click at [572, 161] on button "Easify Product Options" at bounding box center [532, 164] width 93 height 22
click at [581, 141] on icon at bounding box center [584, 140] width 6 height 6
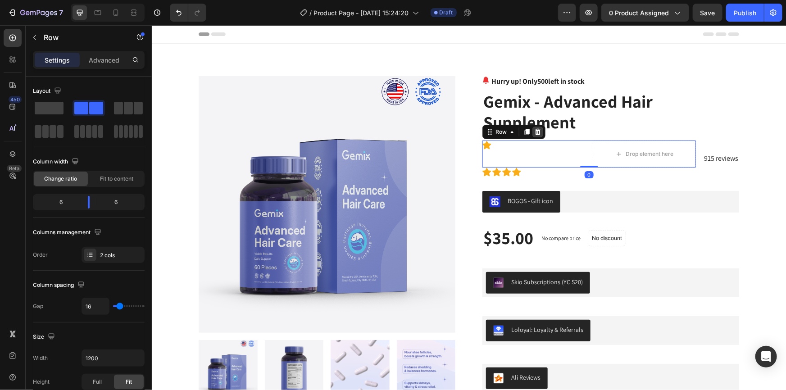
click at [536, 135] on icon at bounding box center [538, 131] width 6 height 6
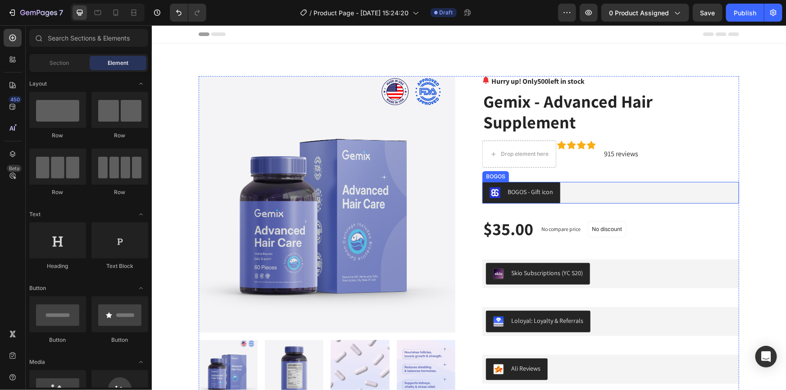
click at [612, 191] on div "BOGOS - Gift icon" at bounding box center [610, 193] width 257 height 22
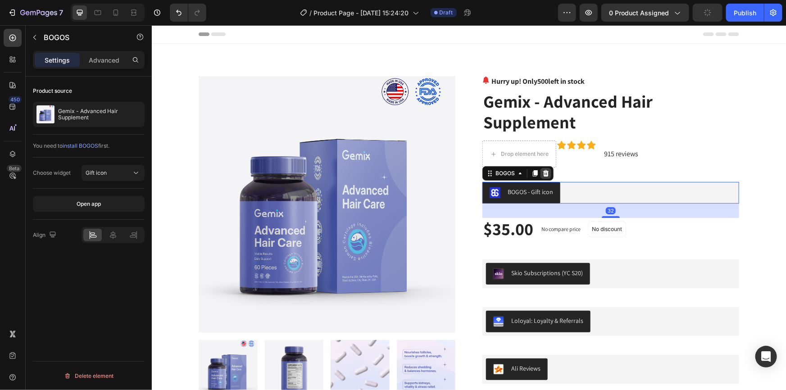
click at [542, 173] on icon at bounding box center [545, 172] width 7 height 7
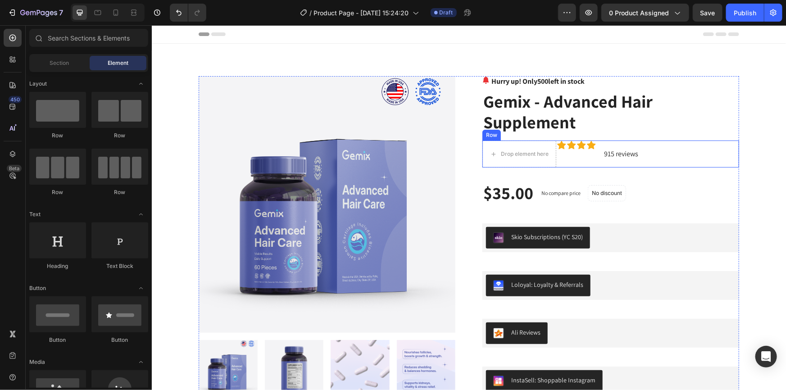
click at [658, 154] on div "Drop element here Icon Icon Icon Icon Icon List Hoz 915 reviews Text block Row" at bounding box center [610, 153] width 257 height 27
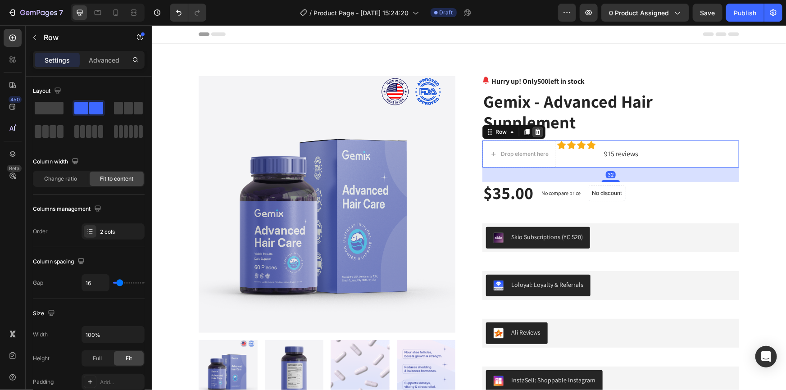
click at [535, 133] on icon at bounding box center [538, 131] width 6 height 6
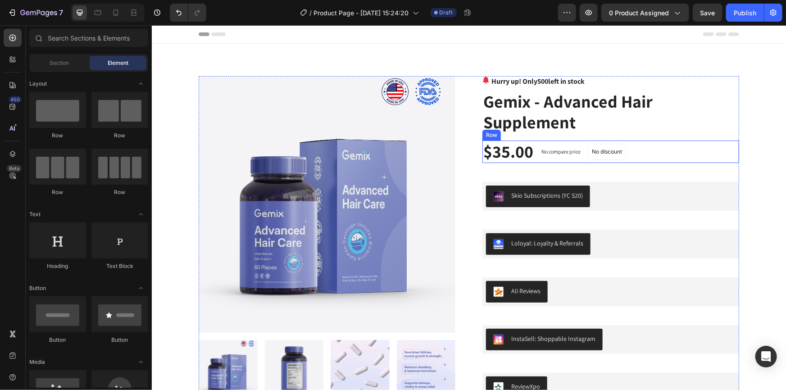
click at [645, 149] on div "$35.00 (P) Price (P) Price No compare price (P) Price No discount Not be displa…" at bounding box center [610, 151] width 257 height 23
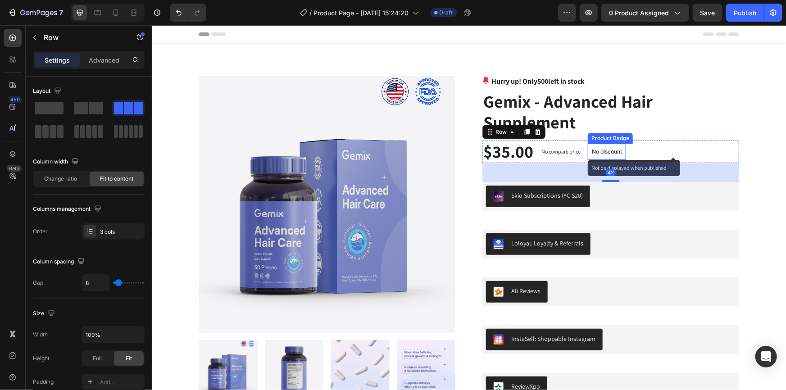
click at [593, 149] on p "No discount" at bounding box center [606, 151] width 30 height 8
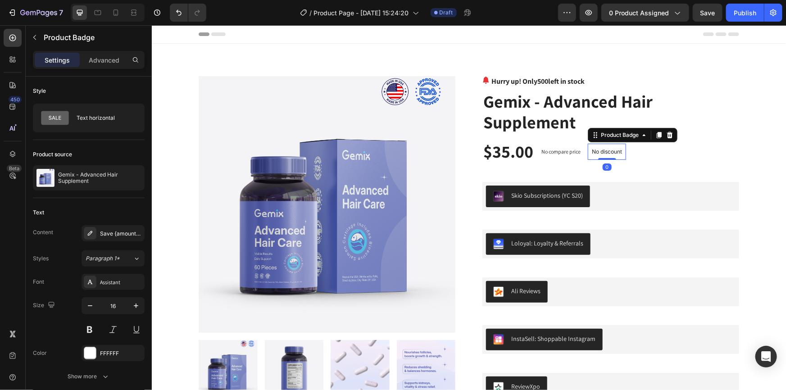
drag, startPoint x: 668, startPoint y: 134, endPoint x: 640, endPoint y: 139, distance: 29.2
click at [669, 134] on icon at bounding box center [670, 135] width 6 height 6
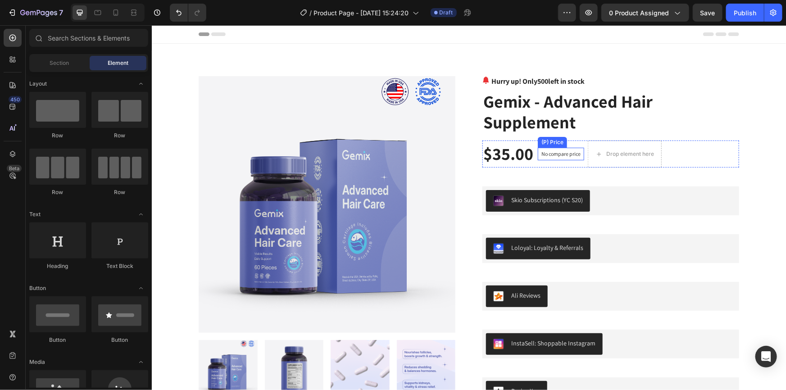
click at [564, 151] on p "No compare price" at bounding box center [560, 153] width 39 height 5
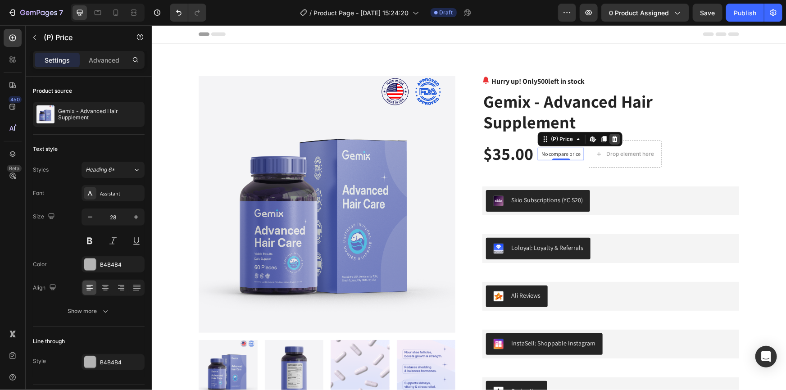
click at [614, 139] on icon at bounding box center [614, 138] width 7 height 7
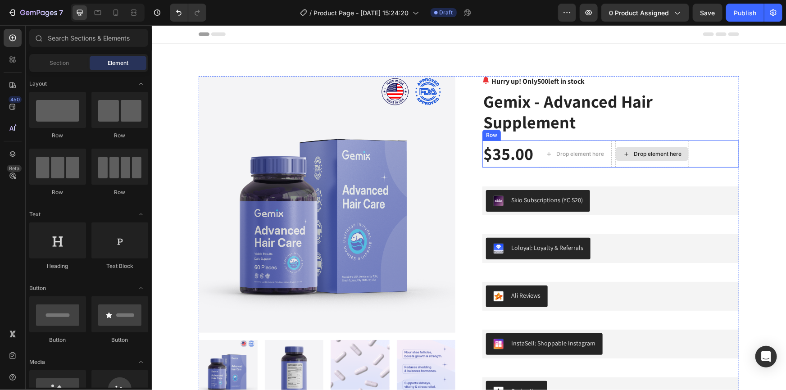
click at [676, 144] on div "Drop element here" at bounding box center [652, 153] width 74 height 27
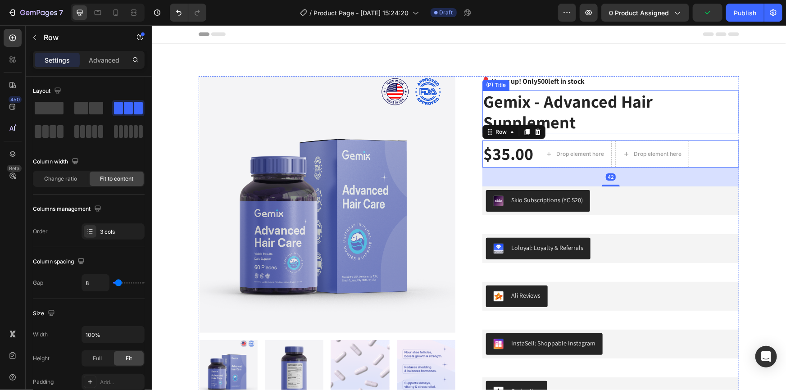
click at [711, 114] on h2 "Gemix - Advanced Hair Supplement" at bounding box center [610, 111] width 257 height 43
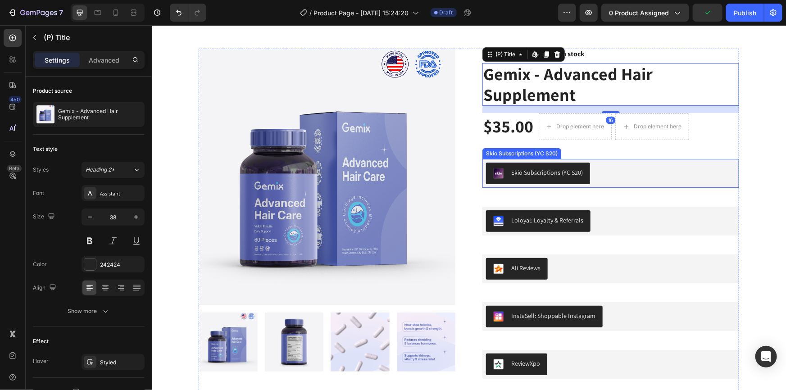
scroll to position [41, 0]
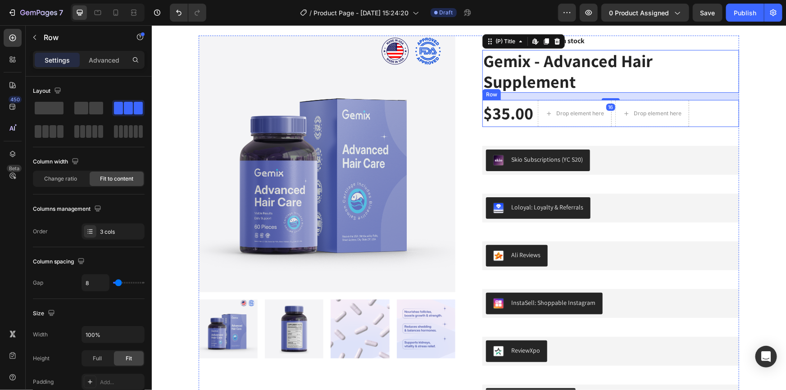
click at [705, 121] on div "$35.00 (P) Price (P) Price Drop element here Drop element here Row" at bounding box center [610, 113] width 257 height 27
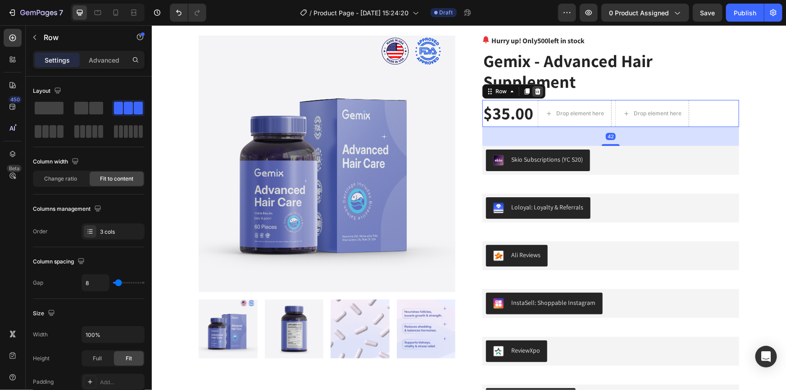
click at [537, 93] on icon at bounding box center [537, 90] width 7 height 7
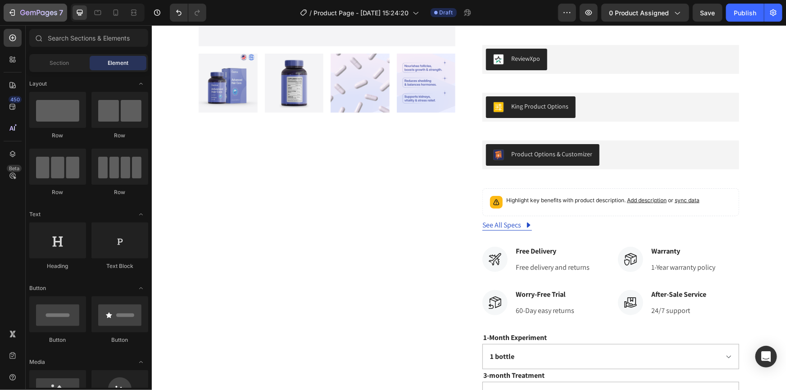
scroll to position [82, 0]
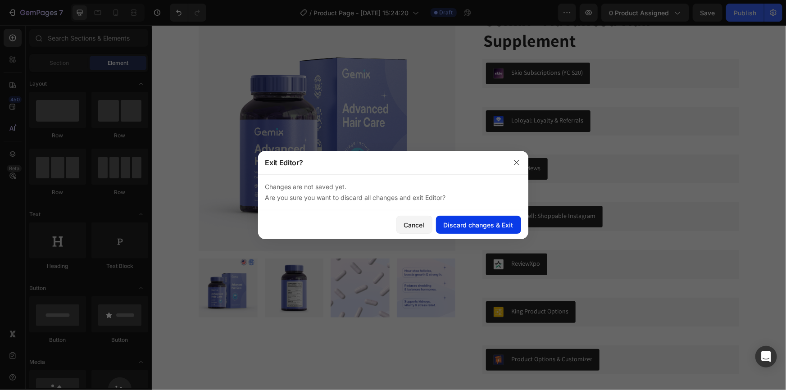
click at [480, 228] on div "Discard changes & Exit" at bounding box center [479, 224] width 70 height 9
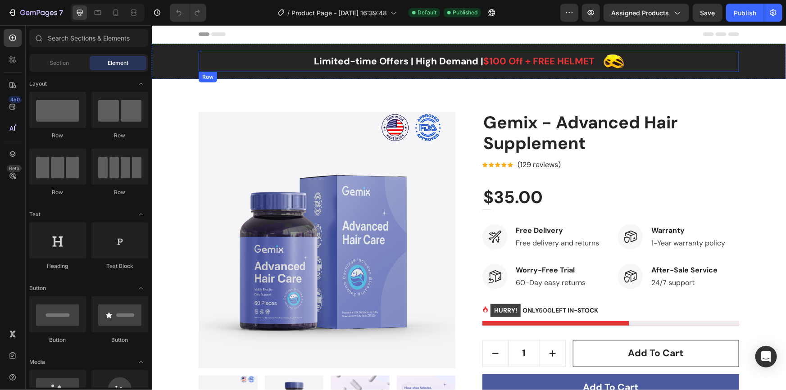
click at [671, 66] on div "Limited-time Offers | High Demand | $100 Off + FREE HELMET Text block Image Row" at bounding box center [468, 60] width 540 height 21
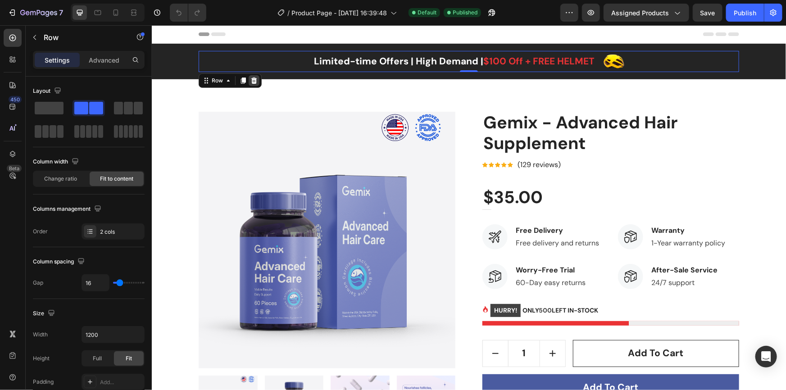
click at [251, 83] on icon at bounding box center [254, 80] width 6 height 6
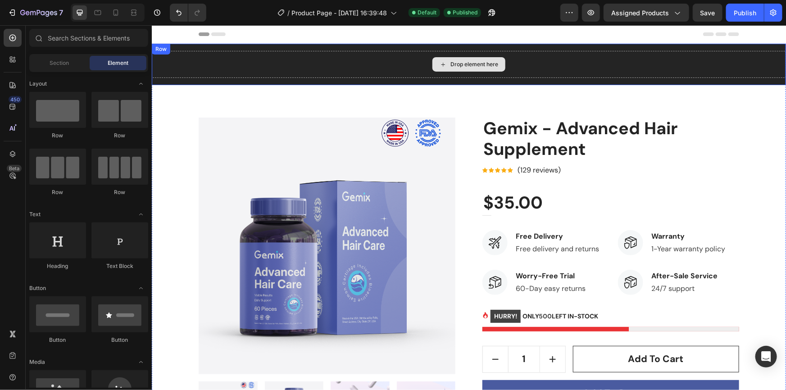
click at [603, 59] on div "Drop element here" at bounding box center [468, 63] width 634 height 27
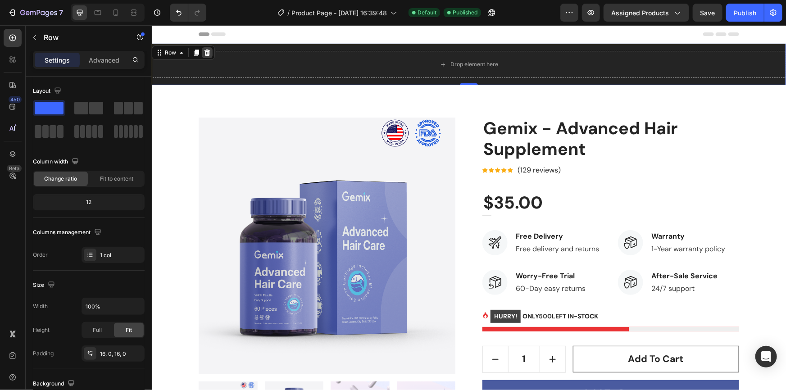
click at [210, 50] on icon at bounding box center [206, 52] width 7 height 7
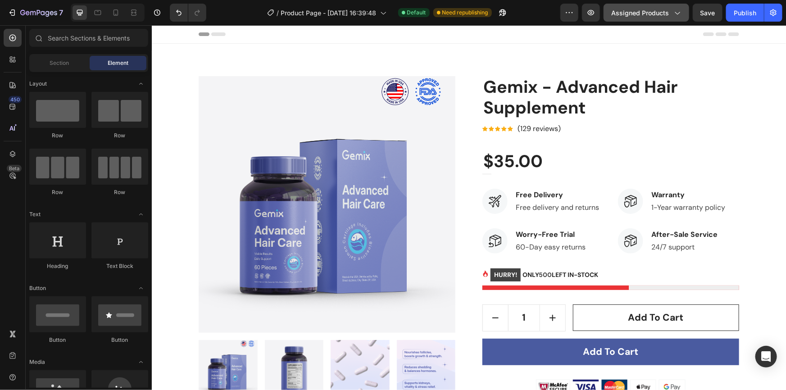
click at [633, 18] on button "Assigned Products" at bounding box center [647, 13] width 86 height 18
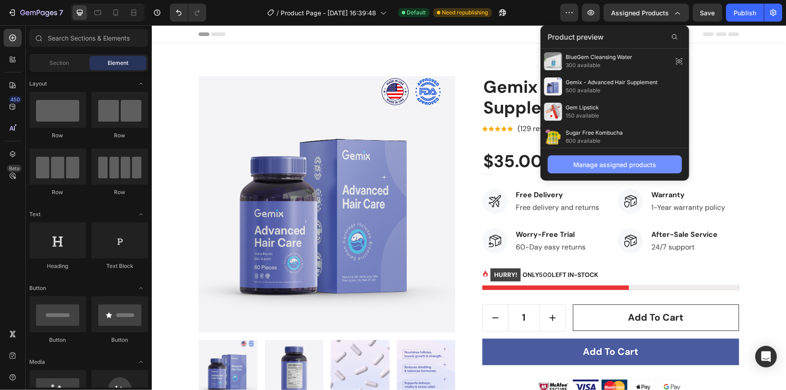
click at [612, 165] on div "Manage assigned products" at bounding box center [614, 164] width 83 height 9
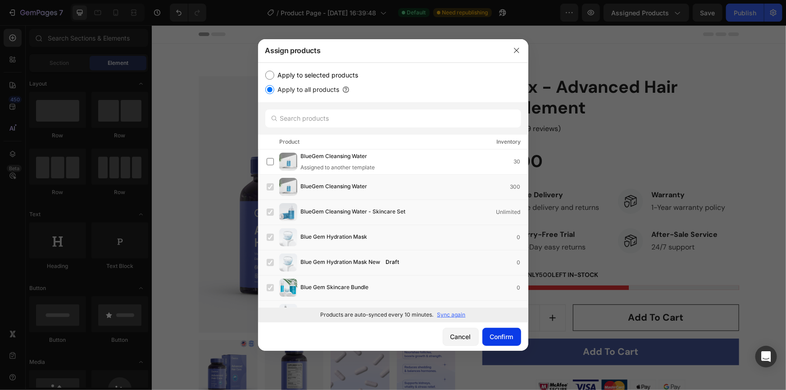
click at [500, 341] on div "Confirm" at bounding box center [501, 336] width 23 height 9
